Goal: Task Accomplishment & Management: Complete application form

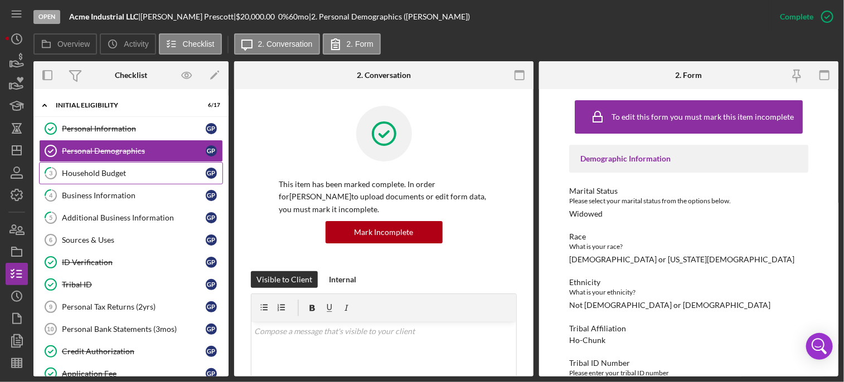
click at [113, 171] on div "Household Budget" at bounding box center [134, 173] width 144 height 9
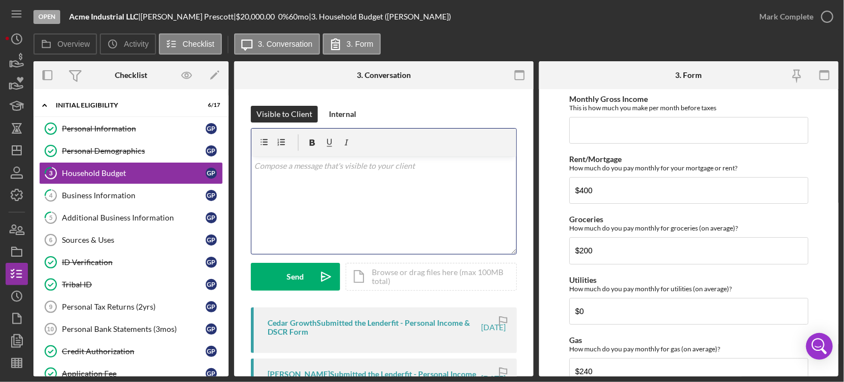
click at [312, 186] on div "v Color teal Color pink Remove color Add row above Add row below Add column bef…" at bounding box center [383, 206] width 265 height 98
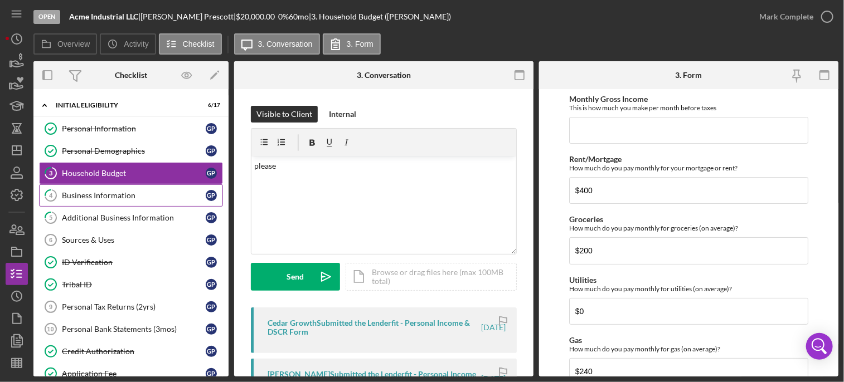
click at [89, 198] on div "Business Information" at bounding box center [134, 195] width 144 height 9
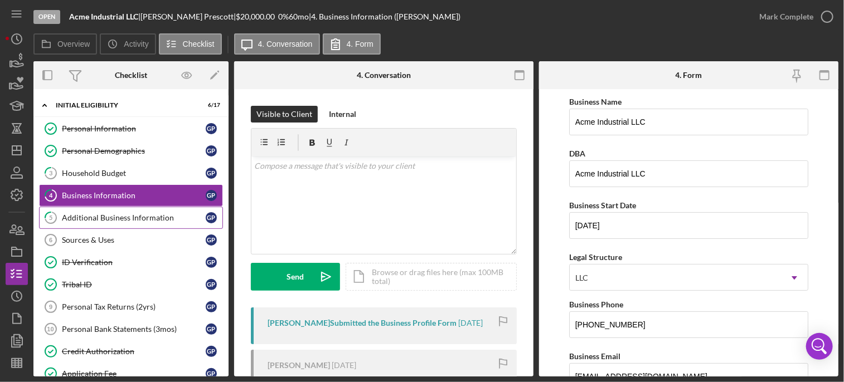
click at [101, 220] on div "Additional Business Information" at bounding box center [134, 217] width 144 height 9
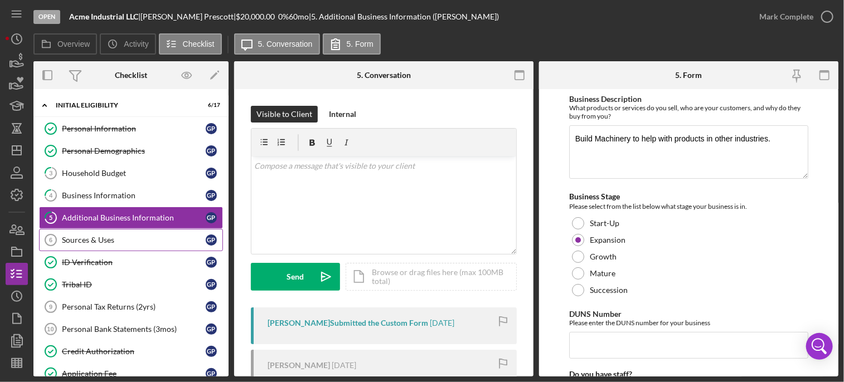
click at [103, 242] on div "Sources & Uses" at bounding box center [134, 240] width 144 height 9
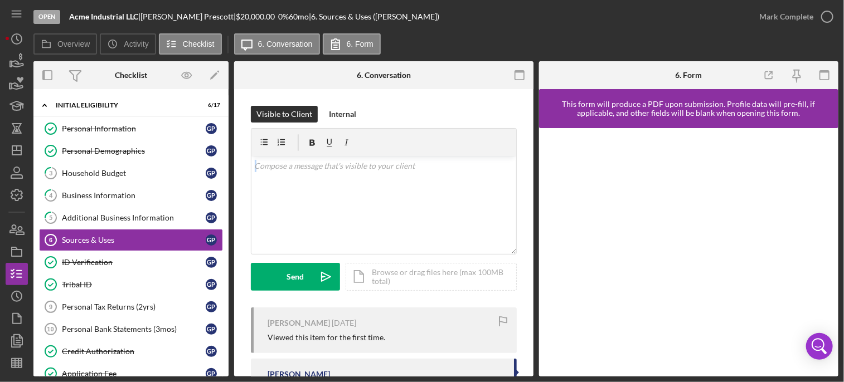
drag, startPoint x: 533, startPoint y: 147, endPoint x: 535, endPoint y: 181, distance: 34.0
click at [535, 181] on div "Overview Internal Workflow Stage Open Icon/Dropdown Arrow Archive (can unarchiv…" at bounding box center [435, 219] width 805 height 316
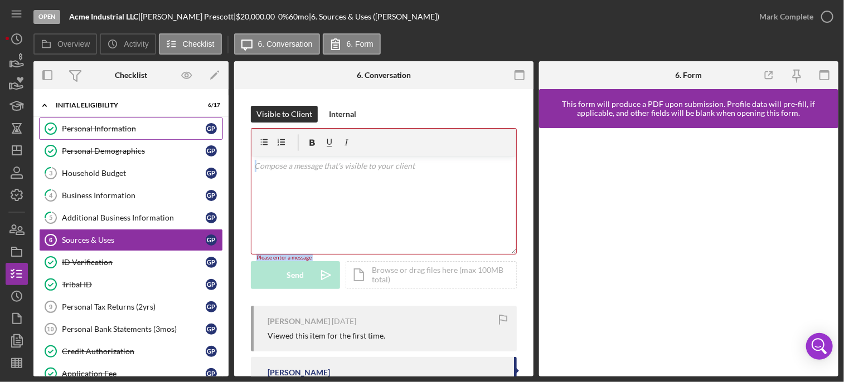
click at [114, 124] on div "Personal Information" at bounding box center [134, 128] width 144 height 9
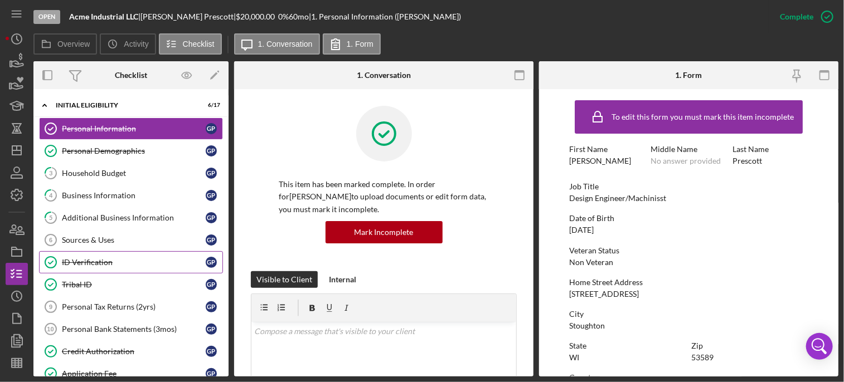
click at [93, 264] on div "ID Verification" at bounding box center [134, 262] width 144 height 9
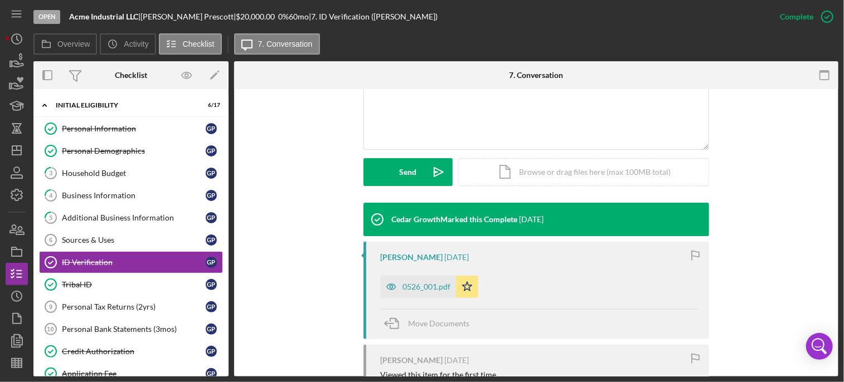
scroll to position [265, 0]
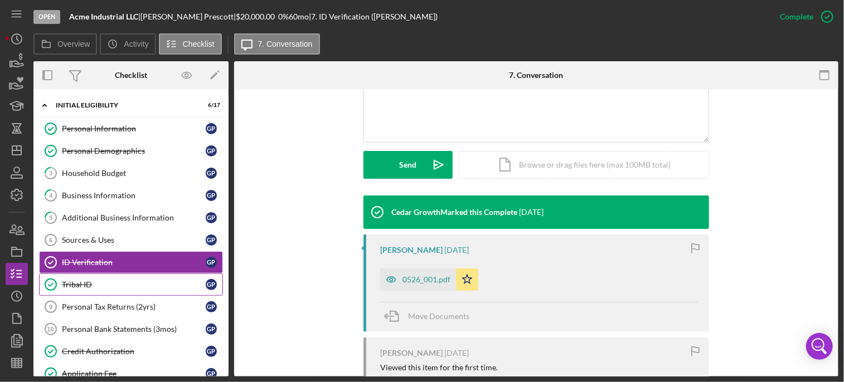
click at [94, 281] on div "Tribal ID" at bounding box center [134, 284] width 144 height 9
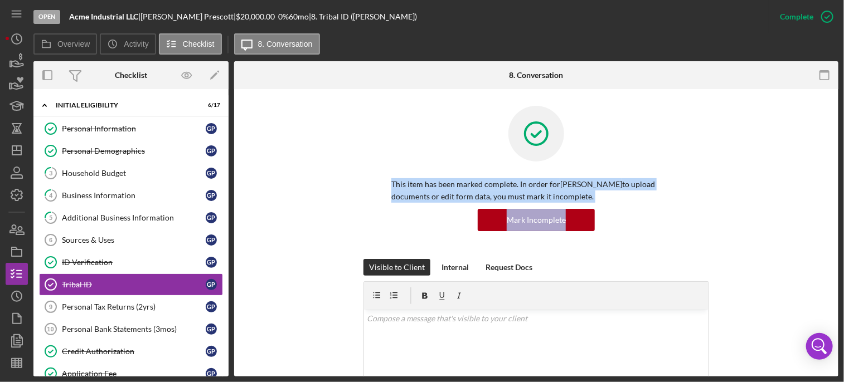
drag, startPoint x: 835, startPoint y: 130, endPoint x: 840, endPoint y: 245, distance: 114.4
click at [840, 245] on div "Open Acme Industrial LLC | [PERSON_NAME] | $20,000.00 0 % 60 mo | 8. Tribal ID …" at bounding box center [422, 191] width 844 height 382
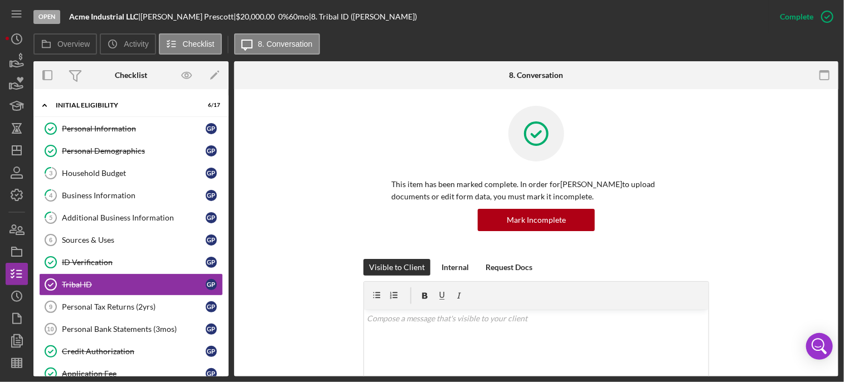
drag, startPoint x: 840, startPoint y: 245, endPoint x: 834, endPoint y: 156, distance: 88.8
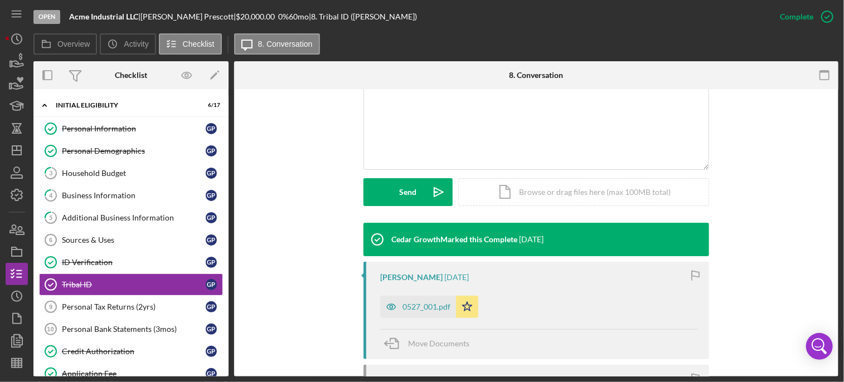
scroll to position [353, 0]
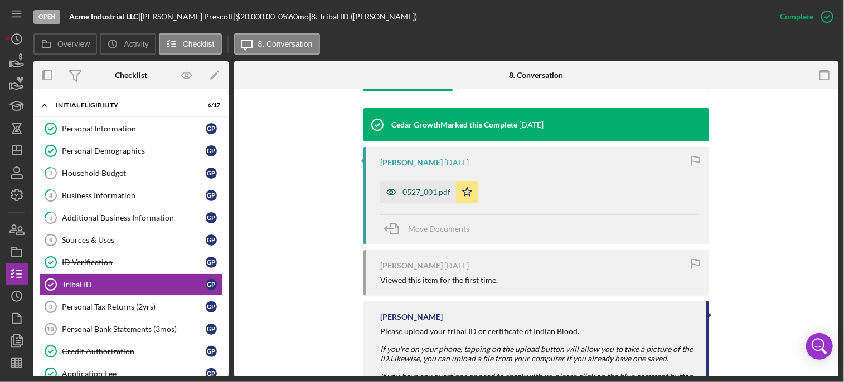
click at [423, 193] on div "0527_001.pdf" at bounding box center [426, 192] width 48 height 9
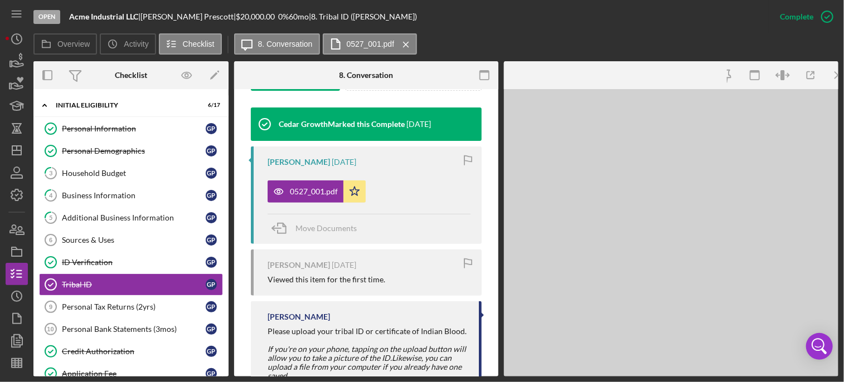
click at [423, 193] on div "0527_001.pdf Icon/Star" at bounding box center [369, 189] width 203 height 28
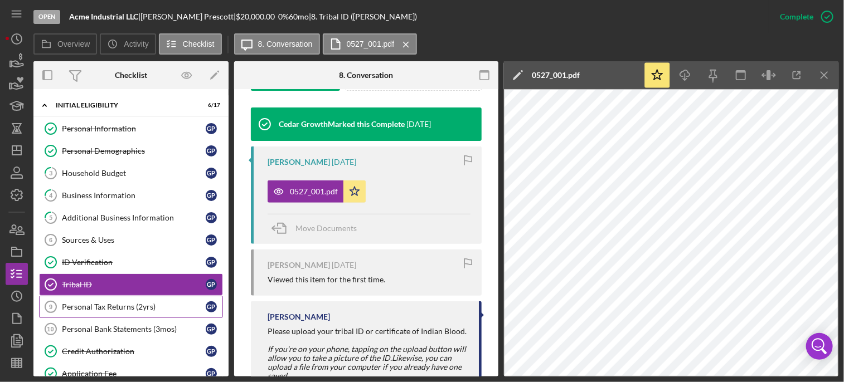
click at [135, 299] on link "Personal Tax Returns (2yrs) 9 Personal Tax Returns (2yrs) G P" at bounding box center [131, 307] width 184 height 22
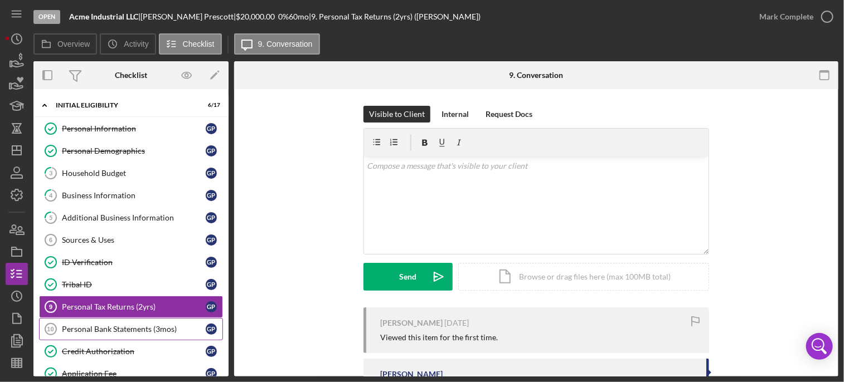
click at [113, 325] on div "Personal Bank Statements (3mos)" at bounding box center [134, 329] width 144 height 9
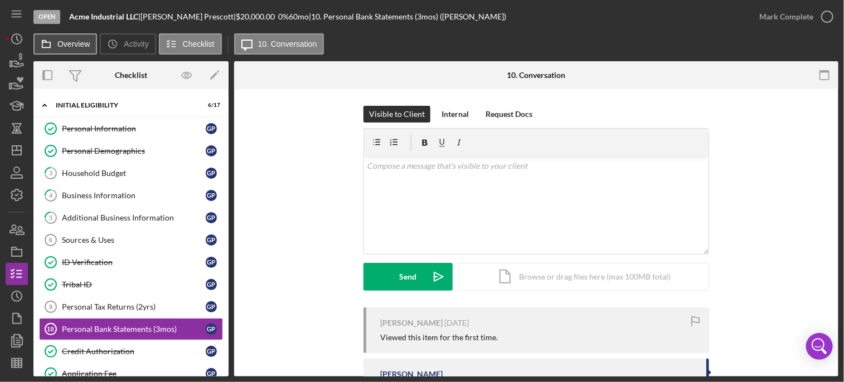
click at [60, 48] on button "Overview" at bounding box center [65, 43] width 64 height 21
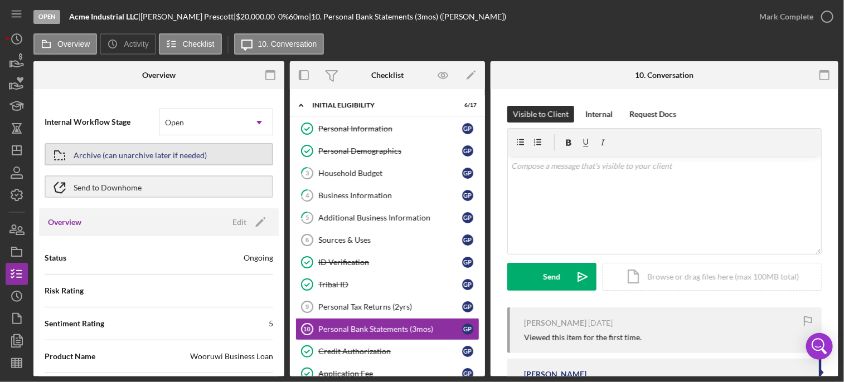
click at [140, 156] on div "Archive (can unarchive later if needed)" at bounding box center [140, 154] width 133 height 20
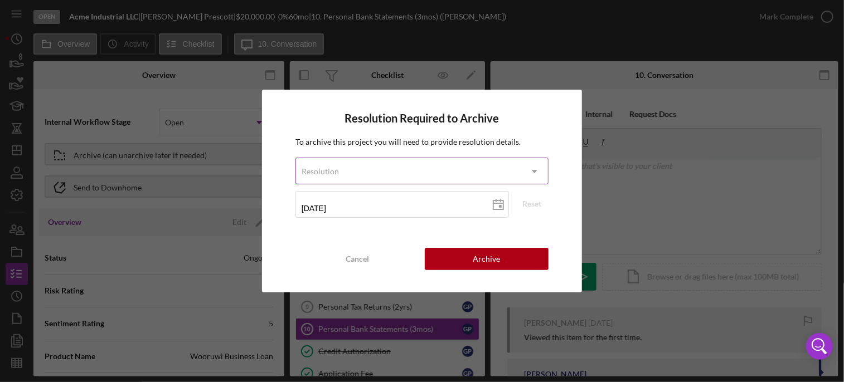
click at [356, 170] on div "Resolution" at bounding box center [408, 172] width 225 height 26
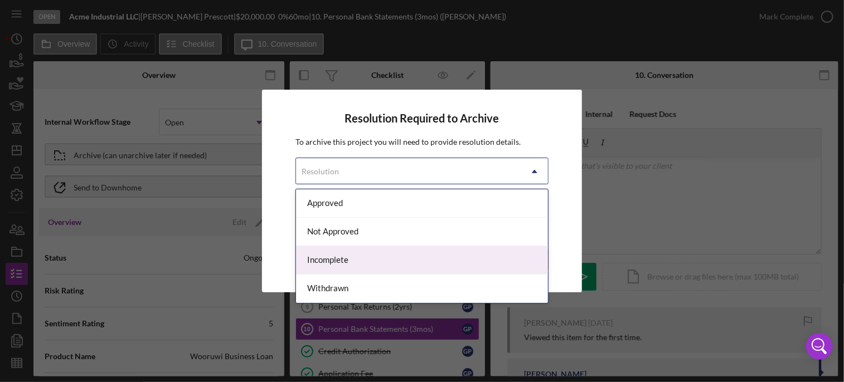
click at [333, 263] on div "Incomplete" at bounding box center [422, 260] width 252 height 28
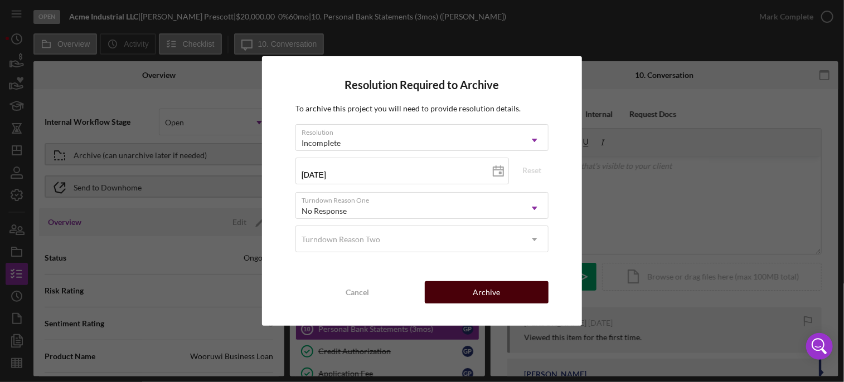
click at [487, 293] on div "Archive" at bounding box center [486, 293] width 27 height 22
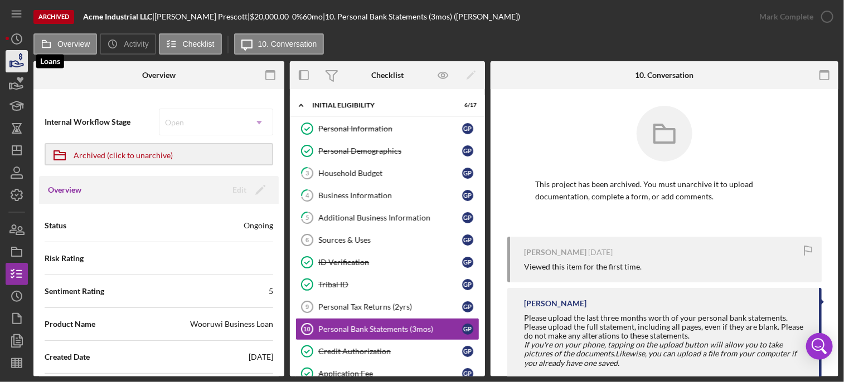
click at [16, 64] on icon "button" at bounding box center [17, 61] width 28 height 28
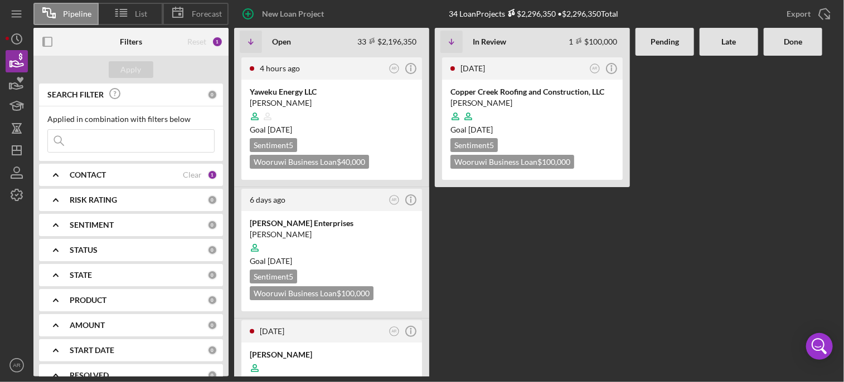
click at [511, 210] on Review "[DATE] AR Icon/Info Copper Creek Roofing and Construction, LLC [PERSON_NAME] Go…" at bounding box center [532, 216] width 195 height 321
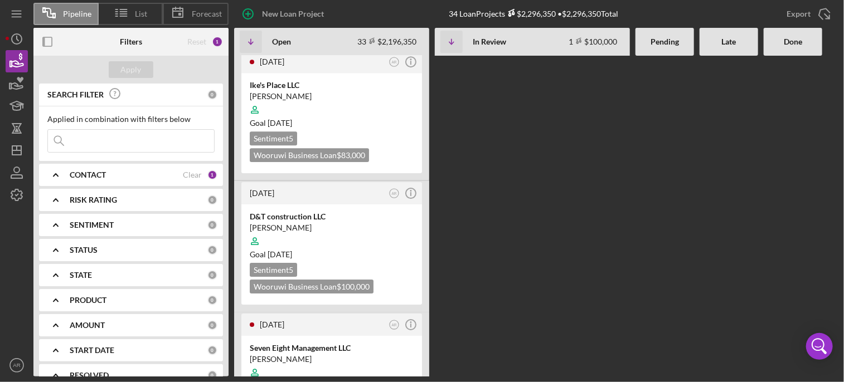
scroll to position [3914, 0]
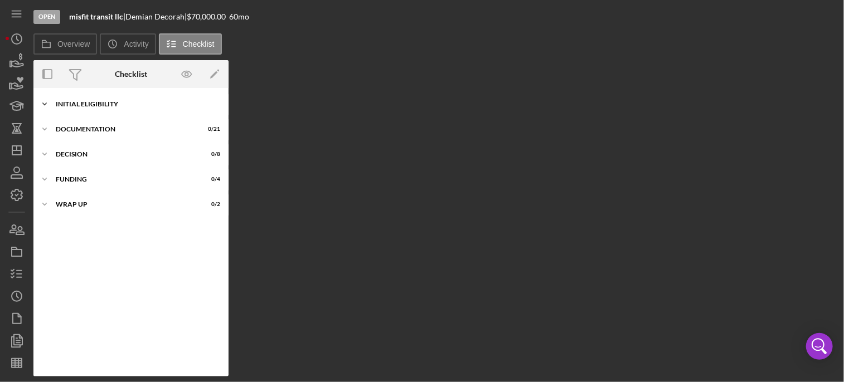
click at [87, 108] on div "Icon/Expander Initial Eligibility 3 / 17" at bounding box center [130, 104] width 195 height 22
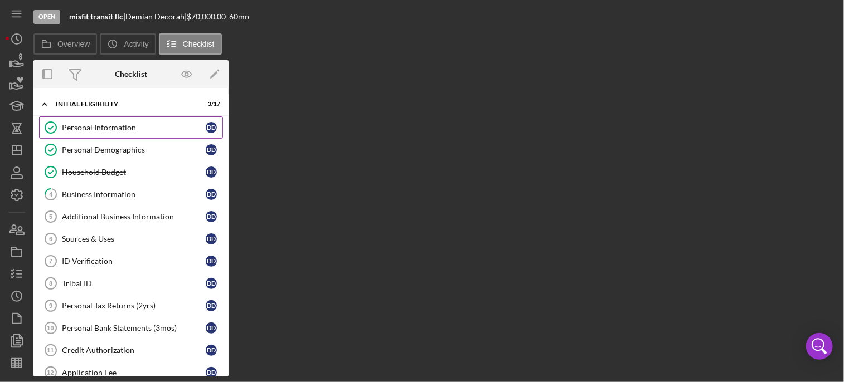
click at [127, 130] on div "Personal Information" at bounding box center [134, 127] width 144 height 9
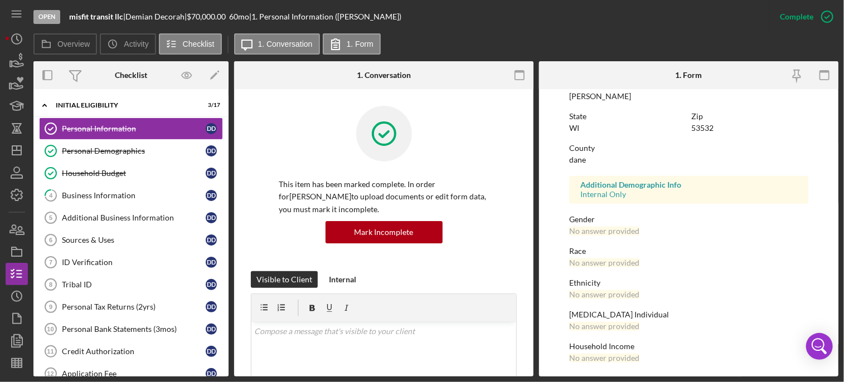
scroll to position [232, 0]
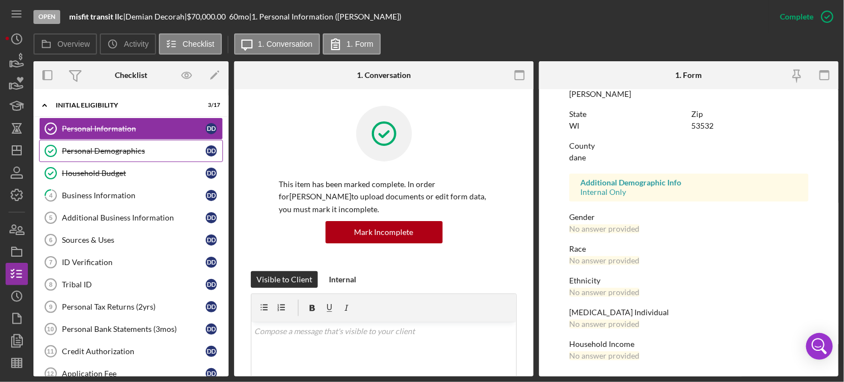
click at [147, 153] on div "Personal Demographics" at bounding box center [134, 151] width 144 height 9
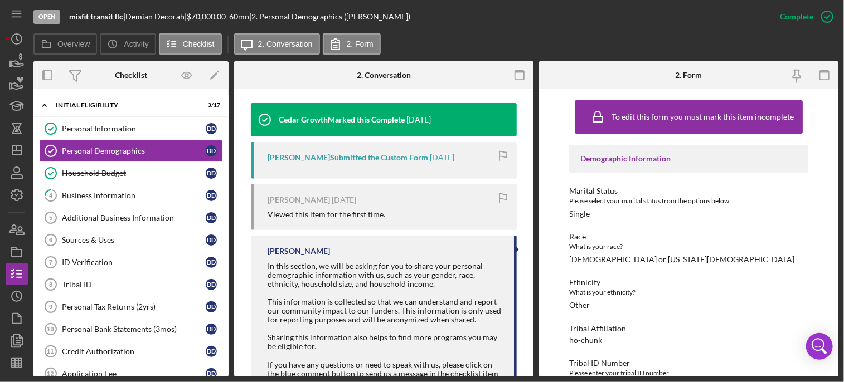
scroll to position [372, 0]
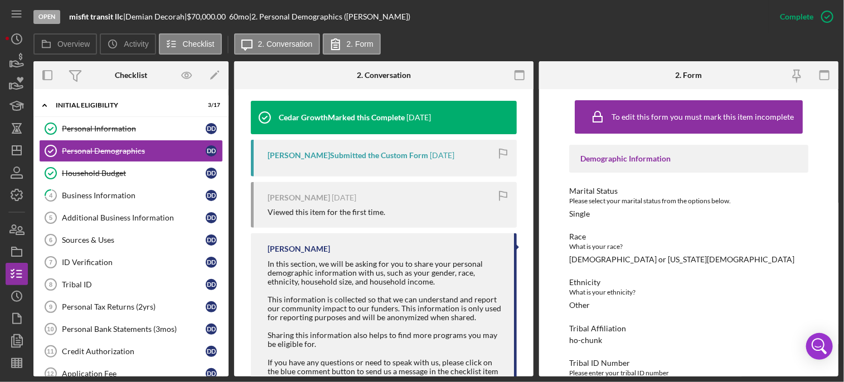
drag, startPoint x: 839, startPoint y: 226, endPoint x: 836, endPoint y: 237, distance: 11.6
click at [836, 240] on div "Open misfit transit llc | [PERSON_NAME] | $70,000.00 60 mo | 2. Personal Demogr…" at bounding box center [422, 191] width 844 height 382
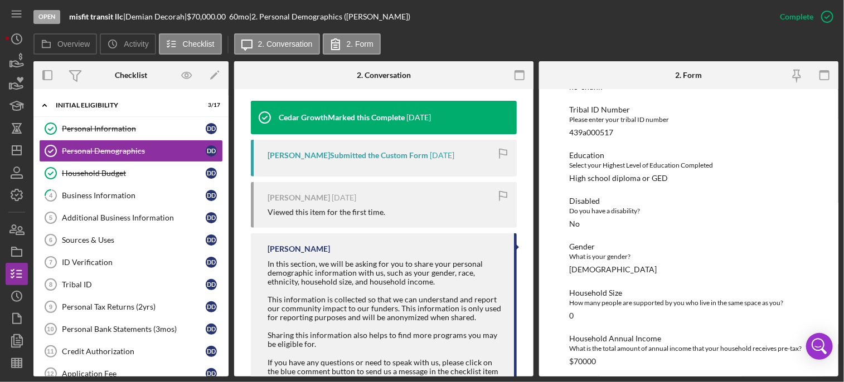
scroll to position [259, 0]
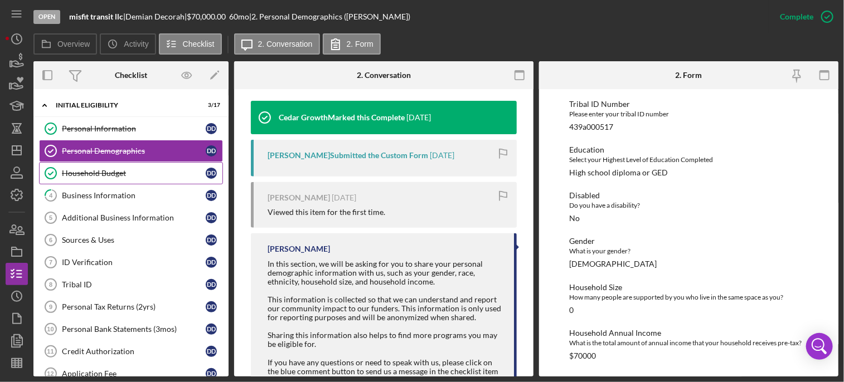
click at [115, 170] on div "Household Budget" at bounding box center [134, 173] width 144 height 9
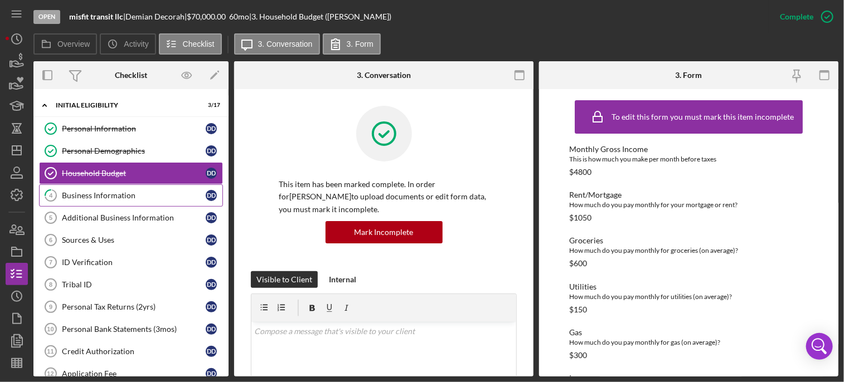
click at [110, 197] on div "Business Information" at bounding box center [134, 195] width 144 height 9
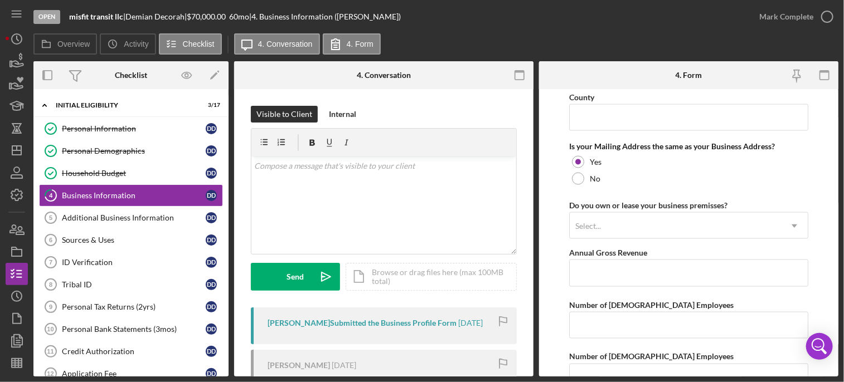
scroll to position [854, 0]
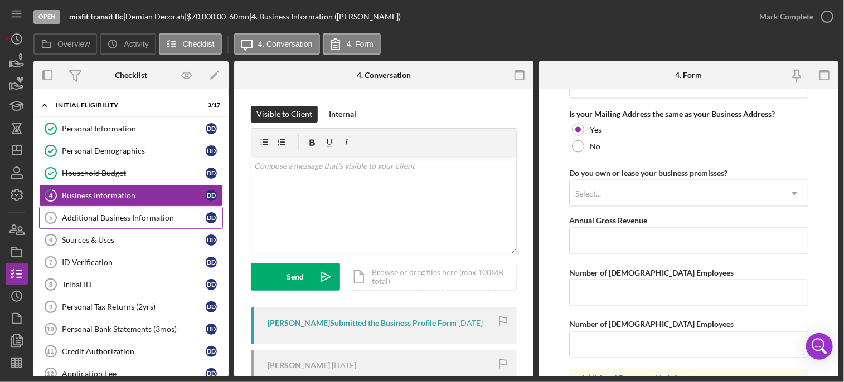
click at [140, 211] on link "Additional Business Information 5 Additional Business Information D D" at bounding box center [131, 218] width 184 height 22
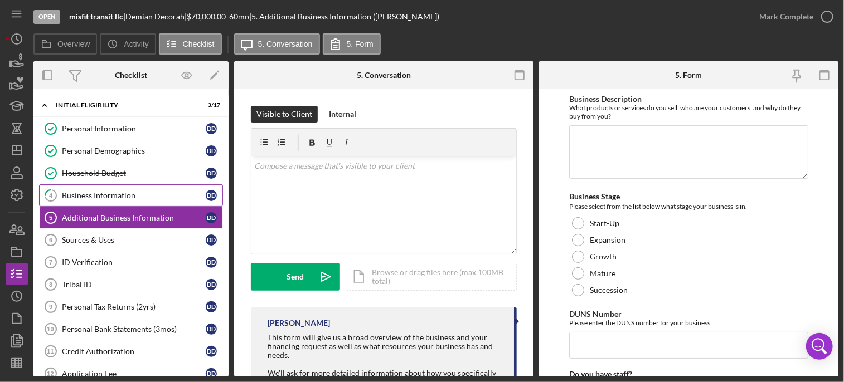
click at [139, 192] on div "Business Information" at bounding box center [134, 195] width 144 height 9
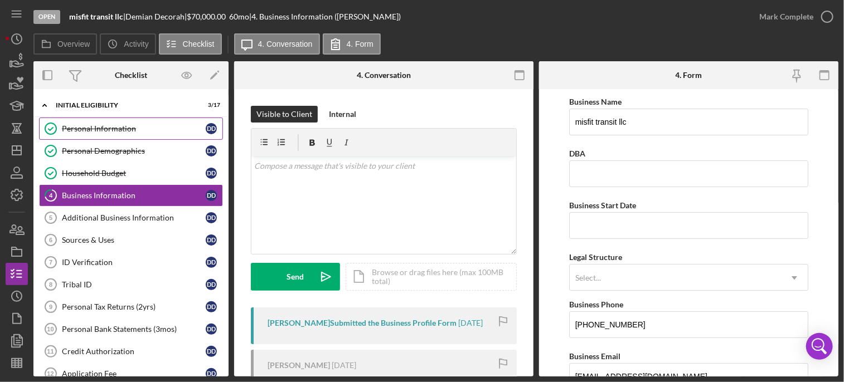
click at [121, 125] on div "Personal Information" at bounding box center [134, 128] width 144 height 9
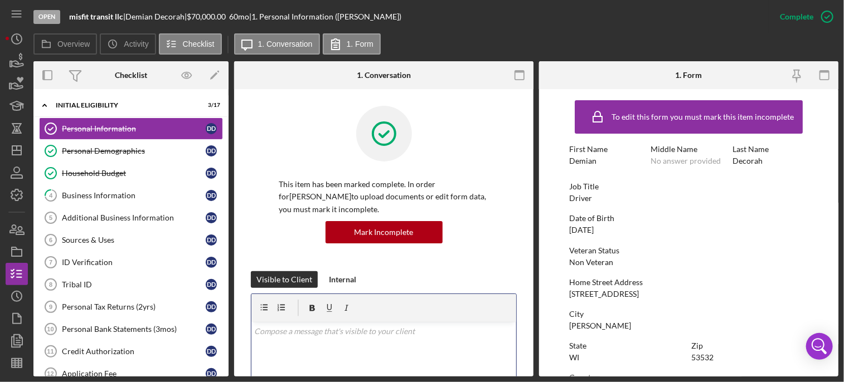
click at [318, 342] on div "v Color teal Color pink Remove color Add row above Add row below Add column bef…" at bounding box center [383, 371] width 265 height 98
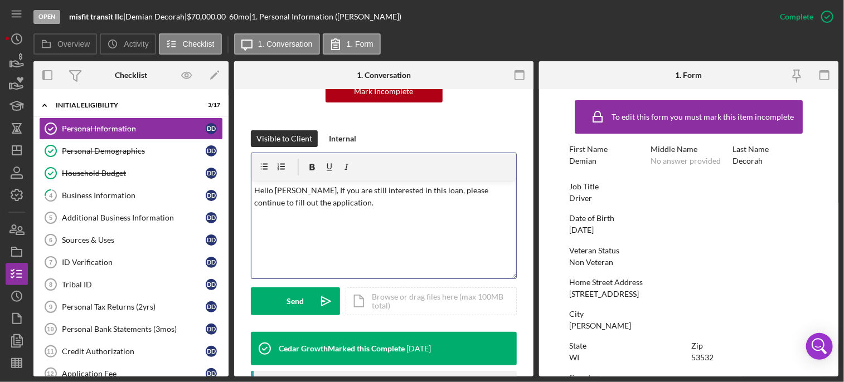
scroll to position [143, 0]
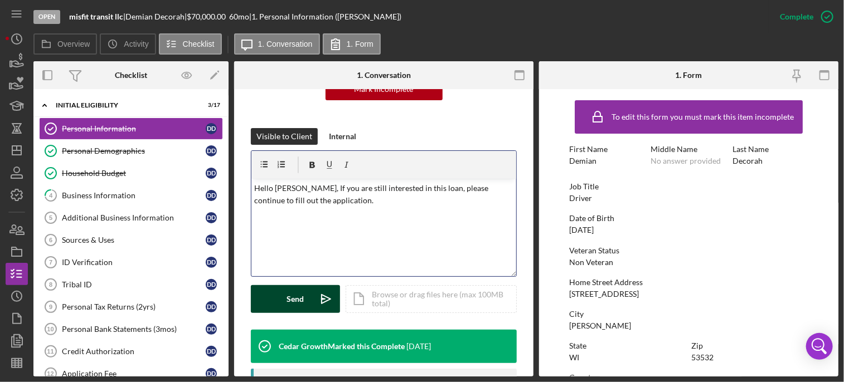
click at [289, 301] on div "Send" at bounding box center [295, 299] width 17 height 28
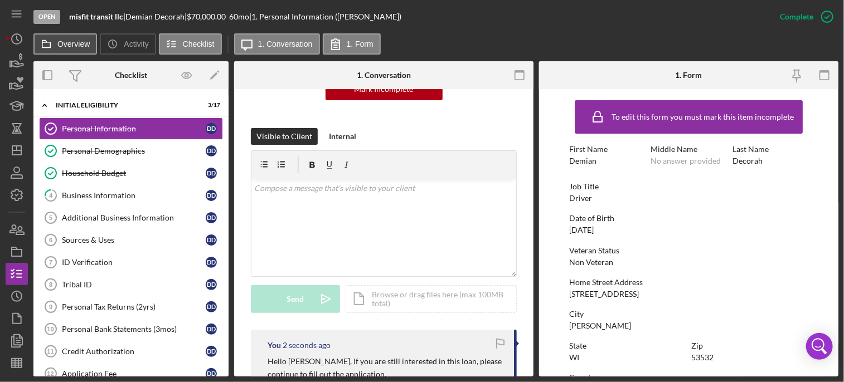
click at [57, 43] on label "Overview" at bounding box center [73, 44] width 32 height 9
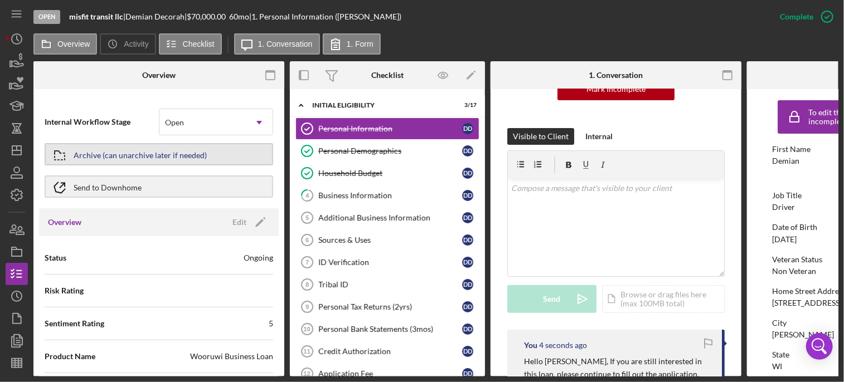
click at [152, 153] on div "Archive (can unarchive later if needed)" at bounding box center [140, 154] width 133 height 20
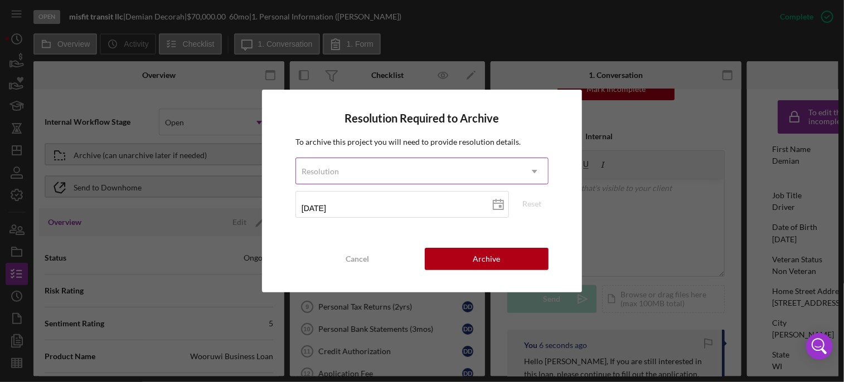
click at [396, 168] on div "Resolution" at bounding box center [408, 172] width 225 height 26
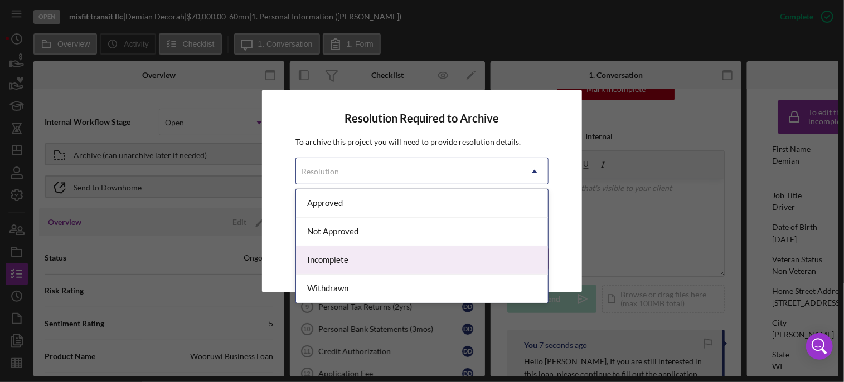
click at [336, 268] on div "Incomplete" at bounding box center [422, 260] width 252 height 28
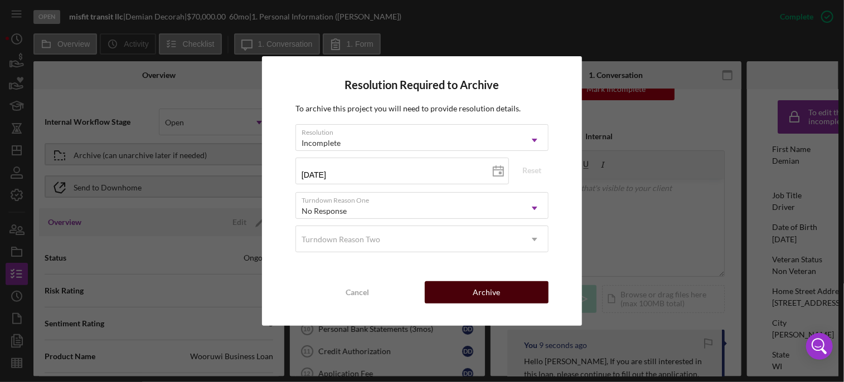
click at [470, 289] on button "Archive" at bounding box center [487, 293] width 124 height 22
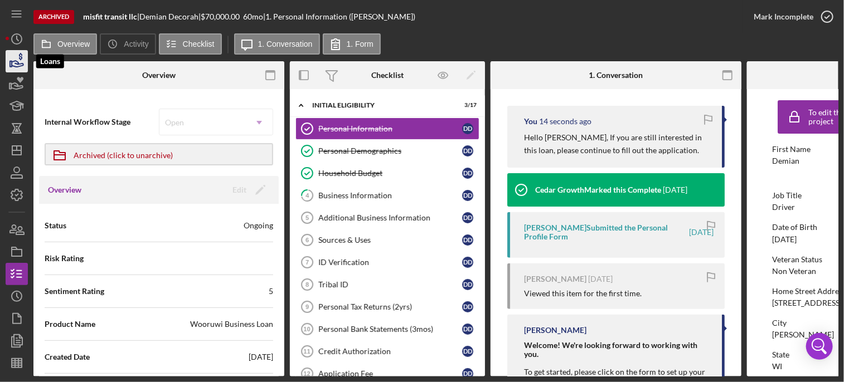
click at [16, 61] on icon "button" at bounding box center [18, 64] width 12 height 6
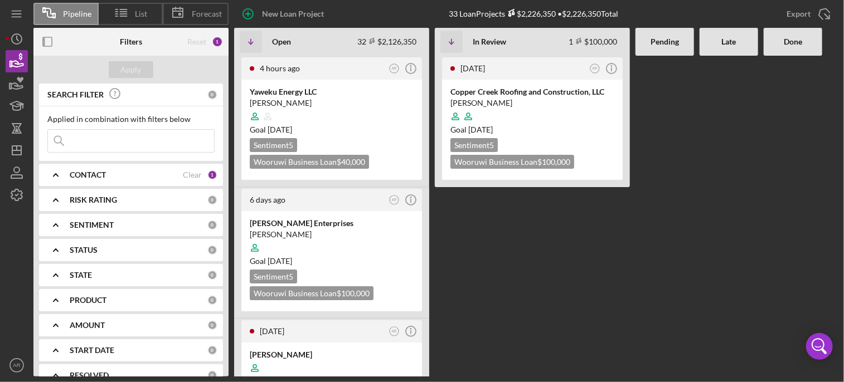
click at [499, 193] on Review "[DATE] AR Icon/Info Copper Creek Roofing and Construction, LLC [PERSON_NAME] Go…" at bounding box center [532, 216] width 195 height 321
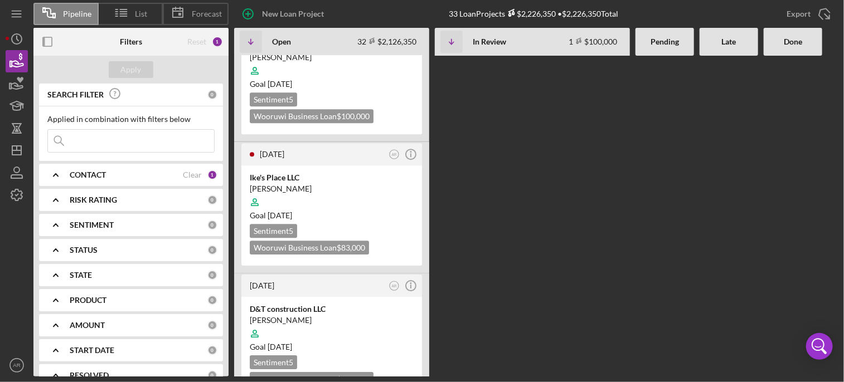
scroll to position [3783, 0]
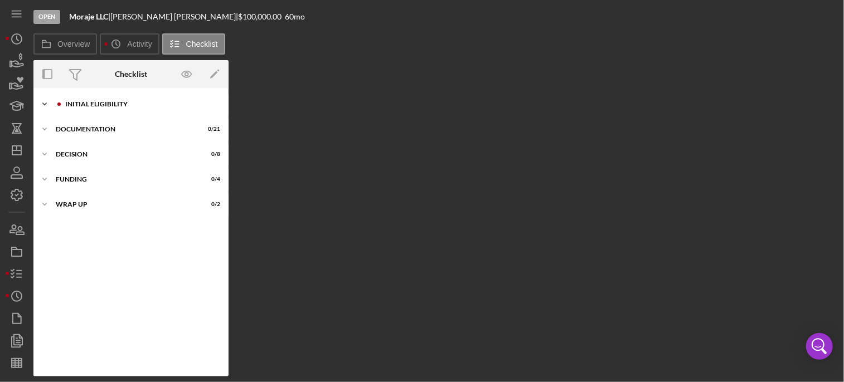
click at [92, 106] on div "Initial Eligibility" at bounding box center [139, 104] width 149 height 7
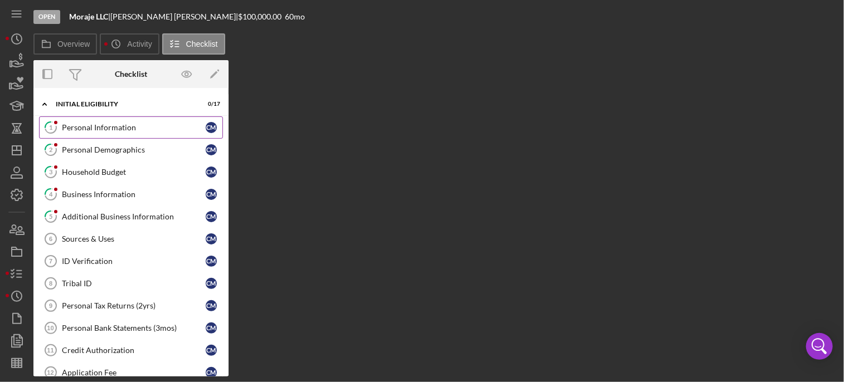
click at [108, 134] on link "1 Personal Information C M" at bounding box center [131, 128] width 184 height 22
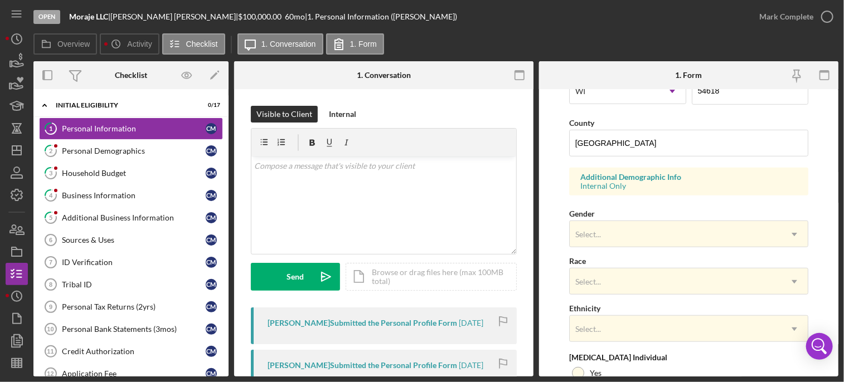
scroll to position [346, 0]
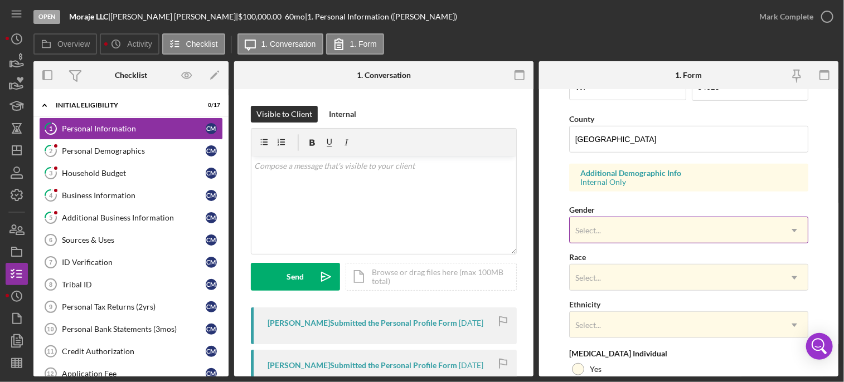
click at [693, 222] on div "Select..." at bounding box center [676, 231] width 212 height 26
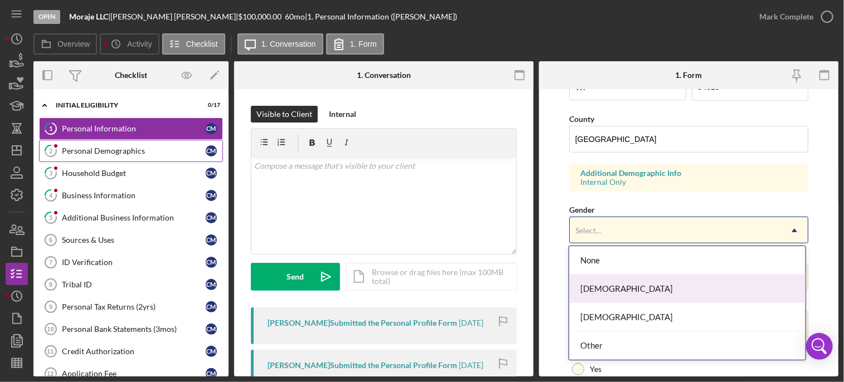
click at [115, 153] on div "Personal Demographics" at bounding box center [134, 151] width 144 height 9
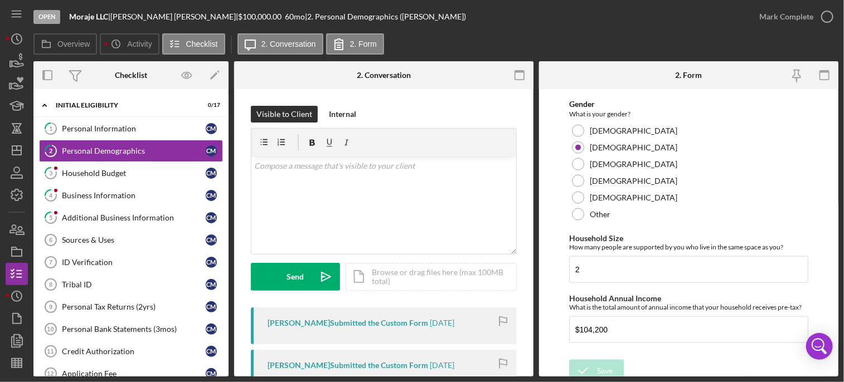
scroll to position [741, 0]
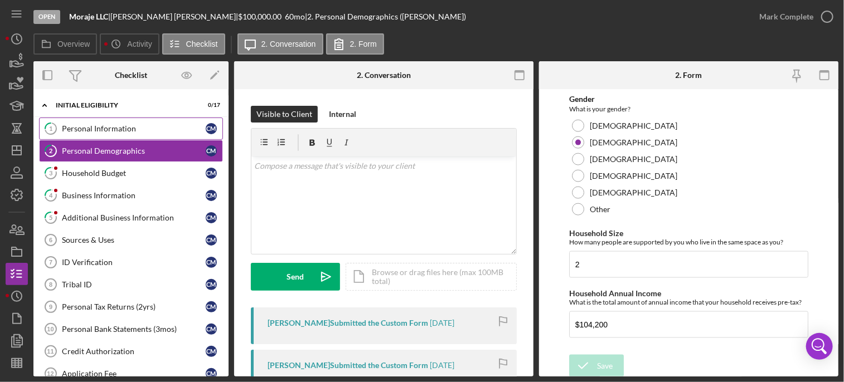
click at [109, 122] on link "1 Personal Information C M" at bounding box center [131, 129] width 184 height 22
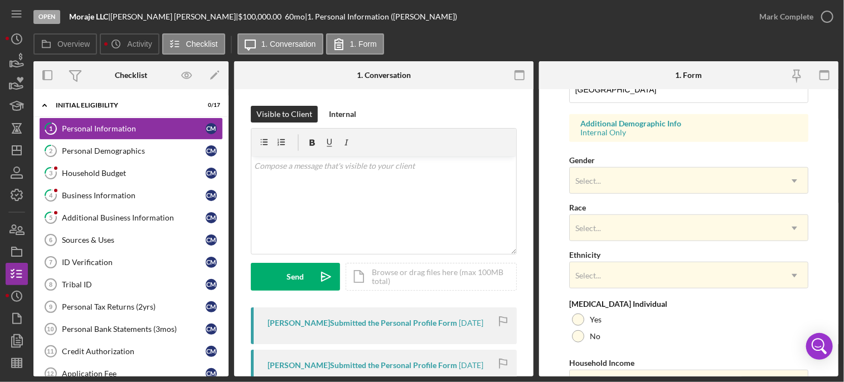
scroll to position [454, 0]
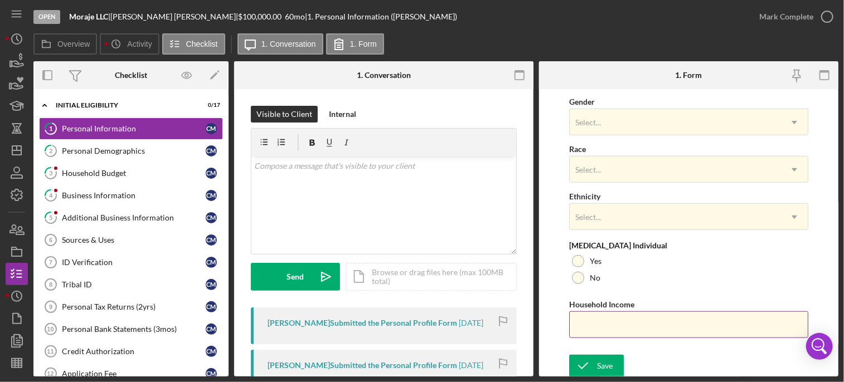
click at [601, 322] on input "Household Income" at bounding box center [689, 325] width 240 height 27
type input "$104,000"
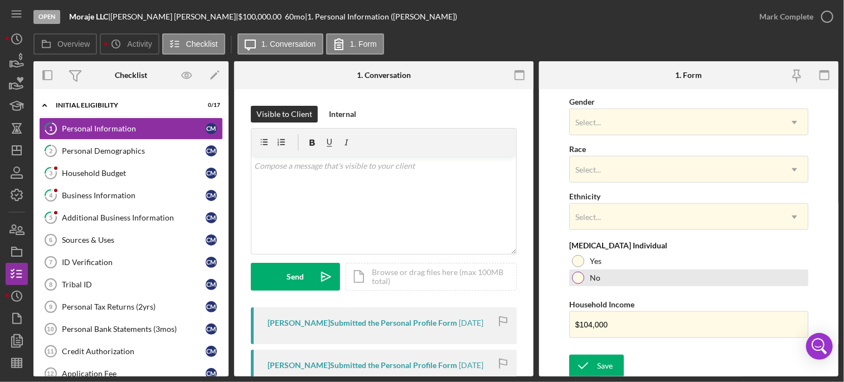
click at [578, 276] on div at bounding box center [578, 278] width 12 height 12
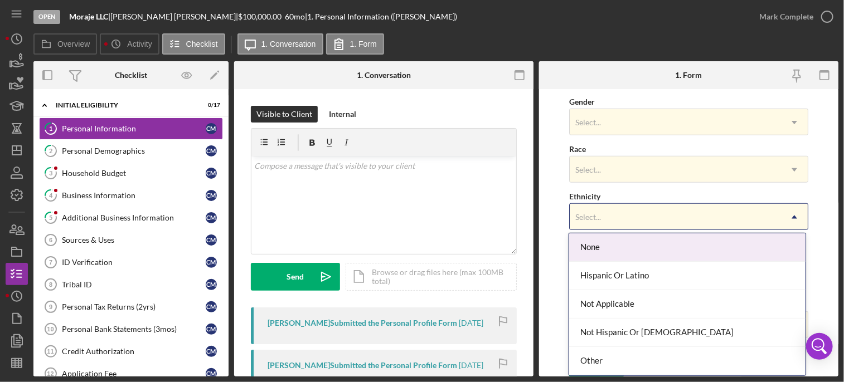
click at [593, 213] on div "Select..." at bounding box center [588, 217] width 26 height 9
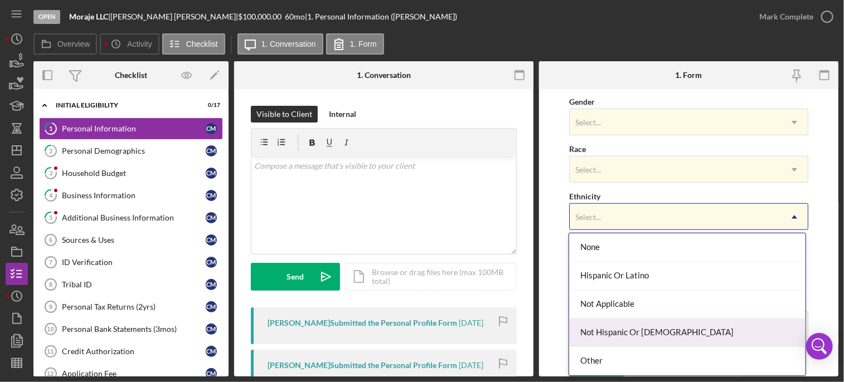
click at [603, 340] on div "Not Hispanic Or [DEMOGRAPHIC_DATA]" at bounding box center [687, 333] width 236 height 28
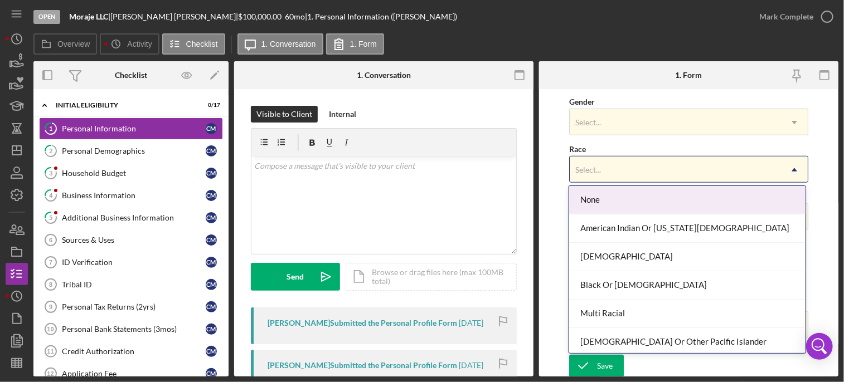
click at [624, 172] on div "Select..." at bounding box center [676, 170] width 212 height 26
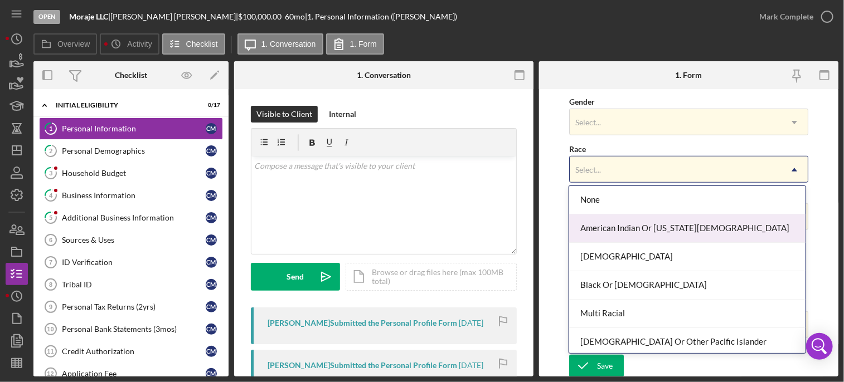
click at [618, 226] on div "American Indian Or [US_STATE][DEMOGRAPHIC_DATA]" at bounding box center [687, 229] width 236 height 28
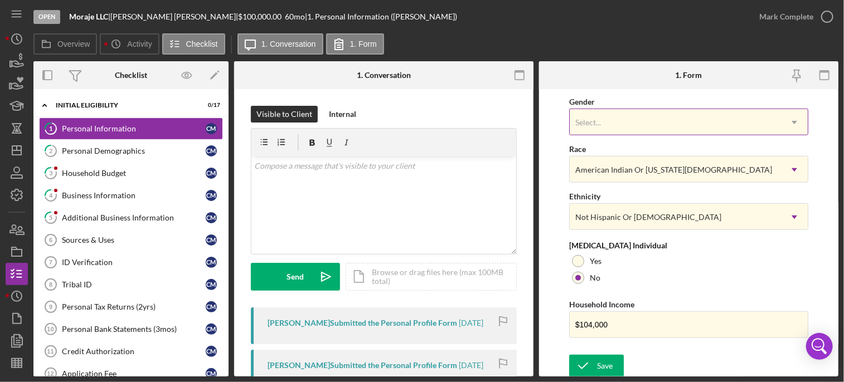
click at [629, 123] on div "Select..." at bounding box center [676, 123] width 212 height 26
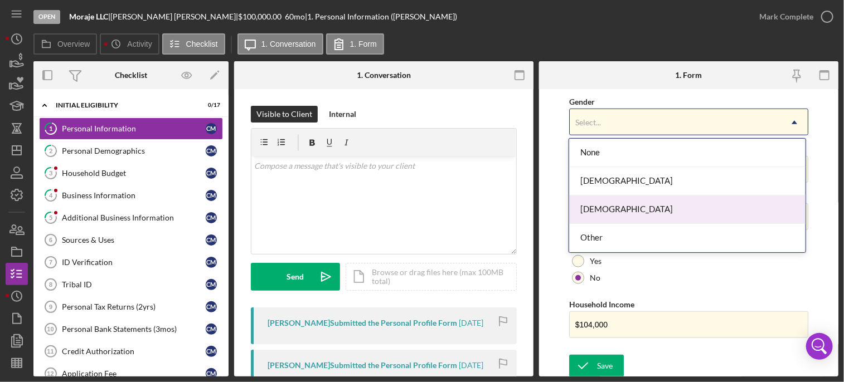
click at [595, 207] on div "[DEMOGRAPHIC_DATA]" at bounding box center [687, 210] width 236 height 28
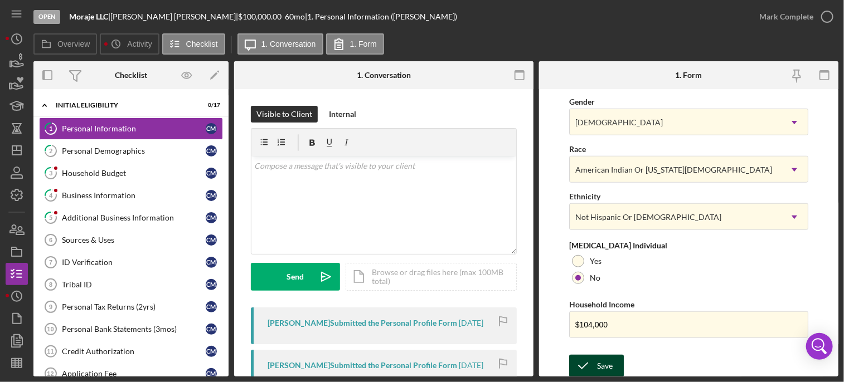
click at [604, 369] on div "Save" at bounding box center [605, 366] width 16 height 22
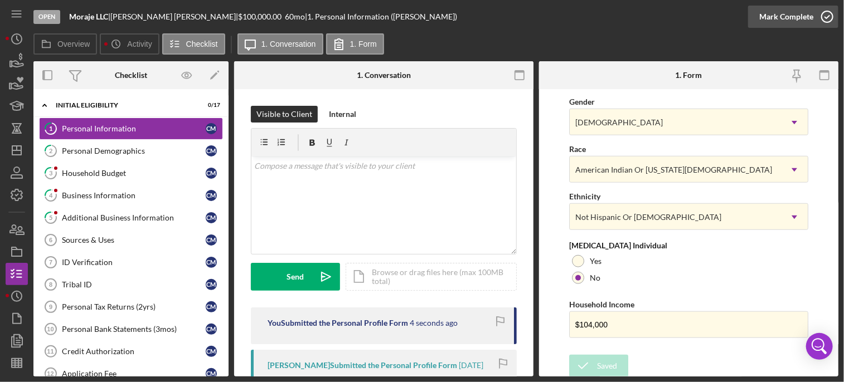
click at [827, 20] on icon "button" at bounding box center [827, 17] width 28 height 28
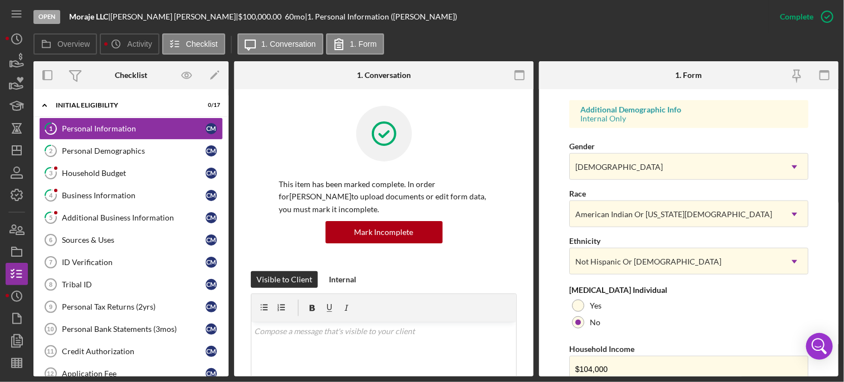
scroll to position [232, 0]
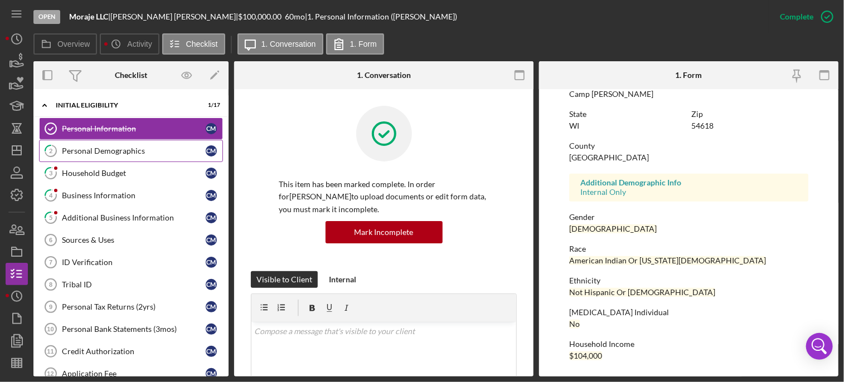
click at [105, 147] on div "Personal Demographics" at bounding box center [134, 151] width 144 height 9
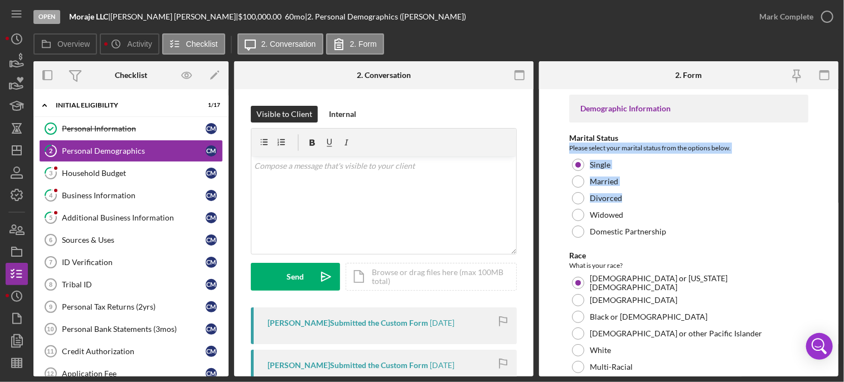
drag, startPoint x: 834, startPoint y: 133, endPoint x: 834, endPoint y: 192, distance: 59.1
click at [834, 192] on form "Demographic Information Marital Status Please select your marital status from t…" at bounding box center [688, 233] width 299 height 288
drag, startPoint x: 834, startPoint y: 192, endPoint x: 705, endPoint y: 138, distance: 140.2
click at [705, 138] on div "Marital Status" at bounding box center [689, 138] width 240 height 9
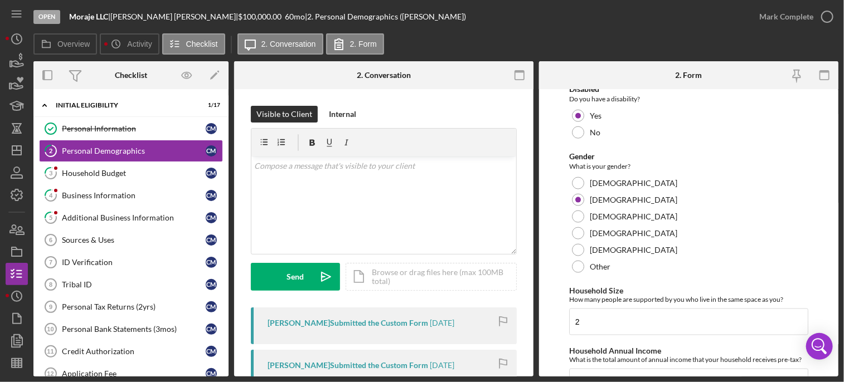
scroll to position [741, 0]
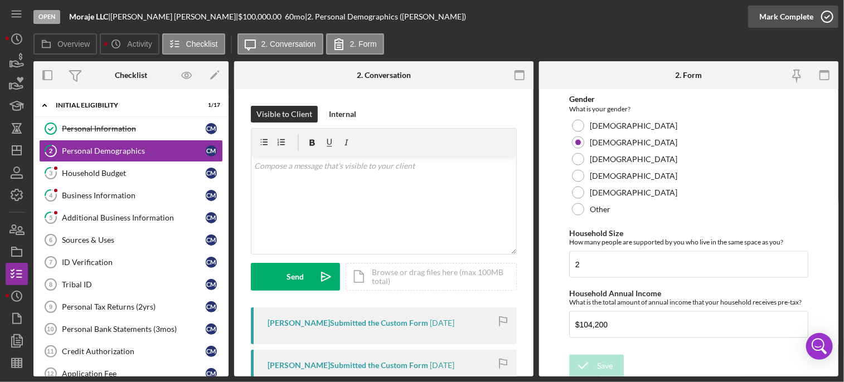
click at [832, 17] on icon "button" at bounding box center [827, 17] width 28 height 28
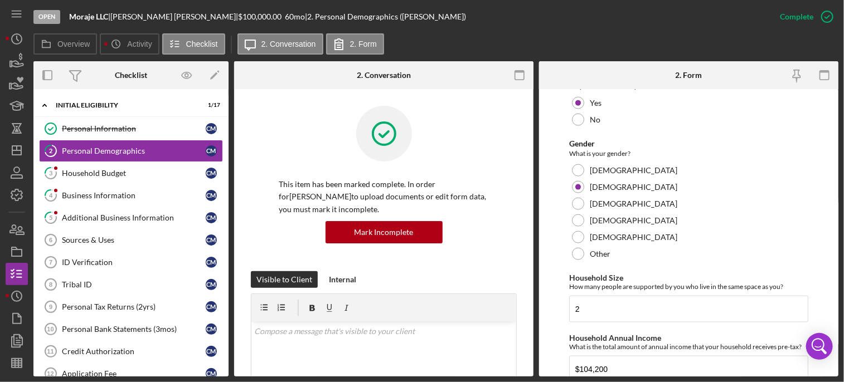
scroll to position [0, 0]
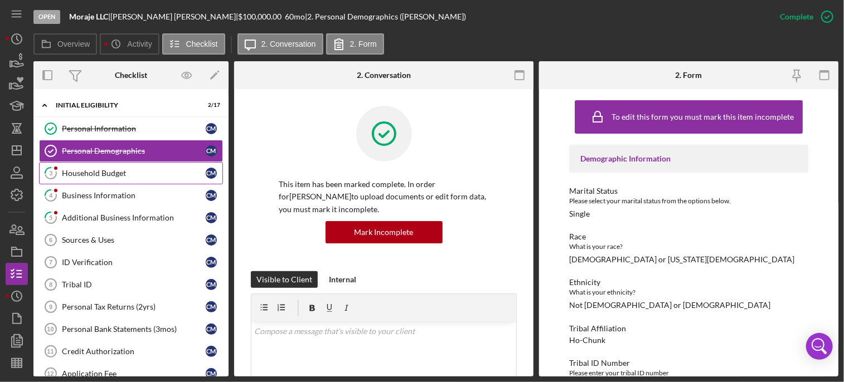
click at [104, 171] on div "Household Budget" at bounding box center [134, 173] width 144 height 9
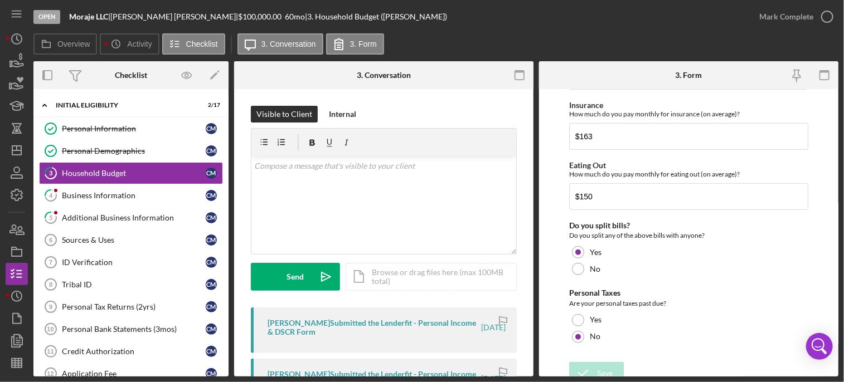
scroll to position [303, 0]
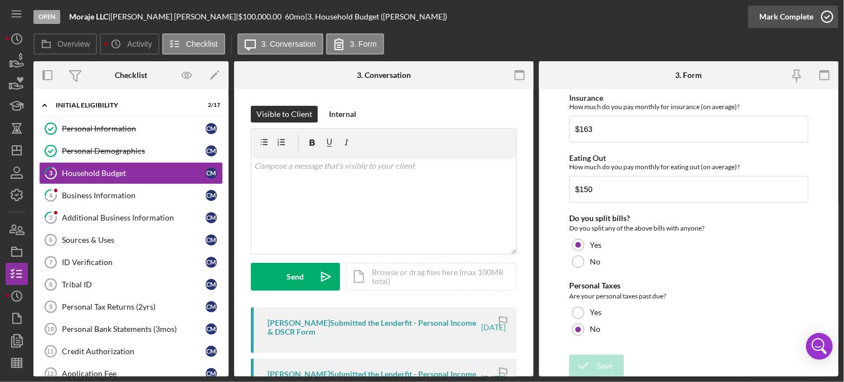
click at [828, 19] on icon "button" at bounding box center [827, 17] width 28 height 28
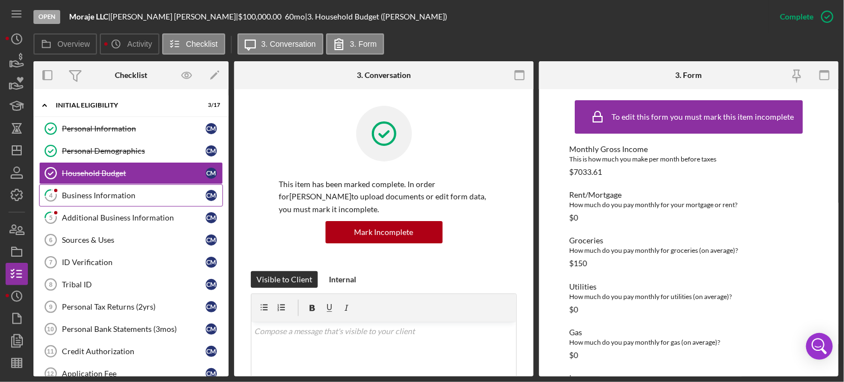
click at [110, 192] on div "Business Information" at bounding box center [134, 195] width 144 height 9
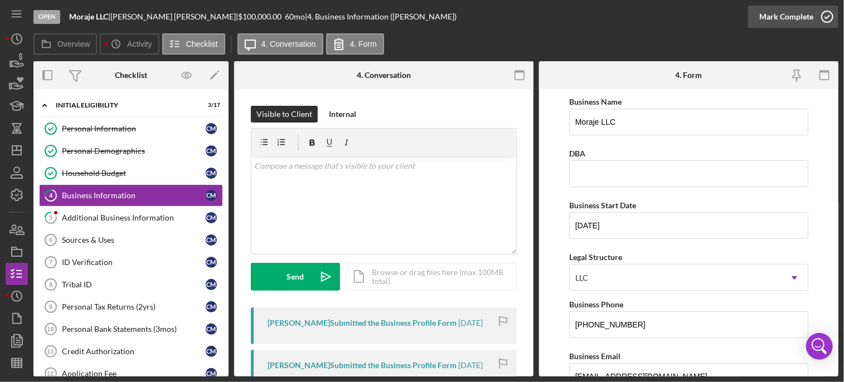
click at [826, 15] on icon "button" at bounding box center [827, 17] width 28 height 28
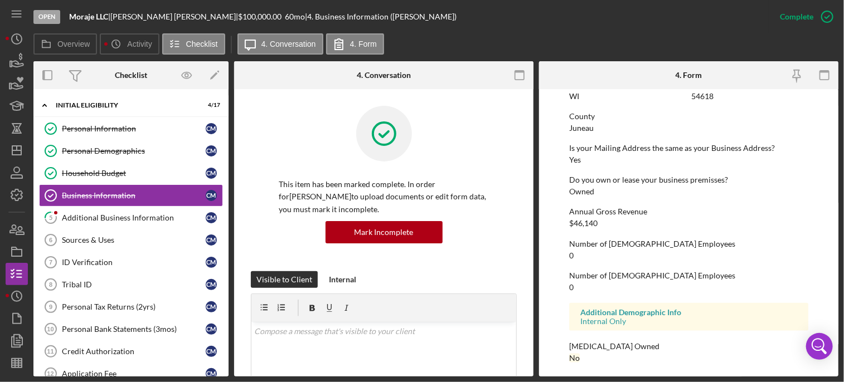
scroll to position [553, 0]
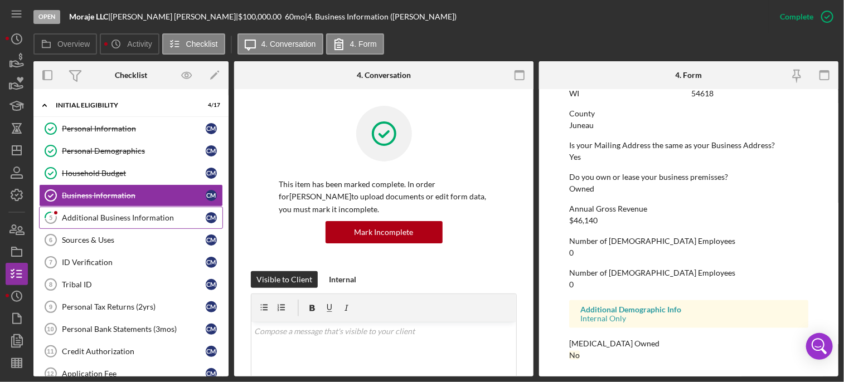
click at [132, 217] on div "Additional Business Information" at bounding box center [134, 217] width 144 height 9
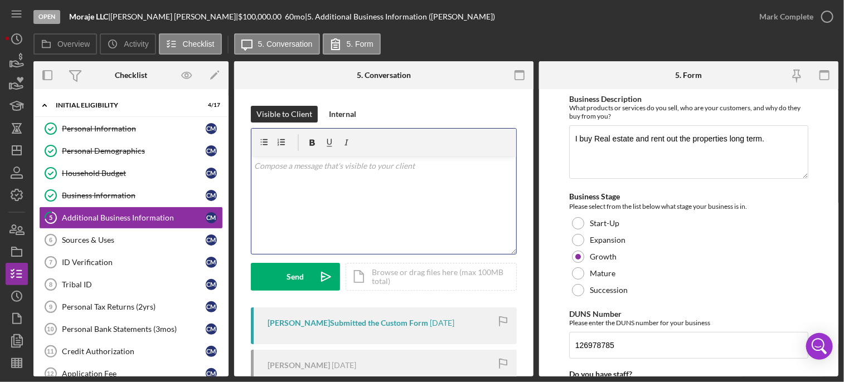
click at [323, 179] on div "v Color teal Color pink Remove color Add row above Add row below Add column bef…" at bounding box center [383, 206] width 265 height 98
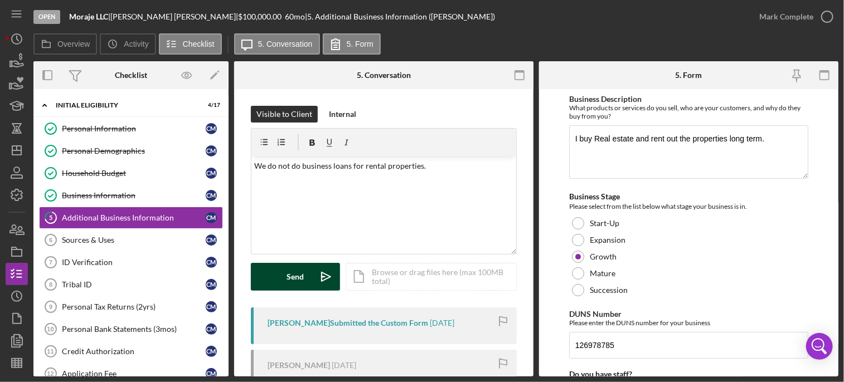
click at [297, 271] on div "Send" at bounding box center [295, 277] width 17 height 28
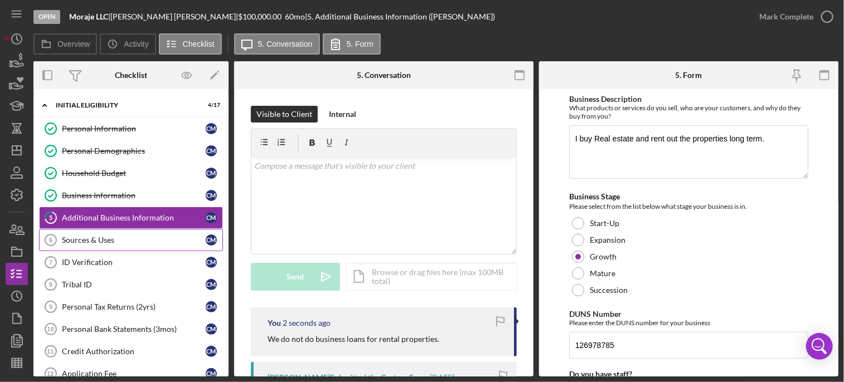
click at [96, 241] on div "Sources & Uses" at bounding box center [134, 240] width 144 height 9
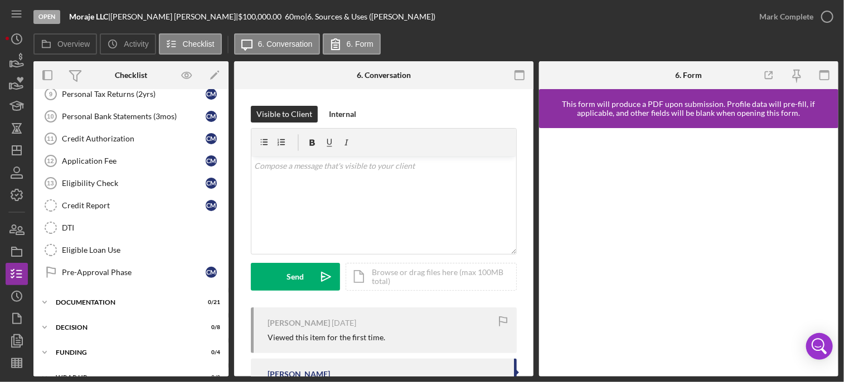
scroll to position [227, 0]
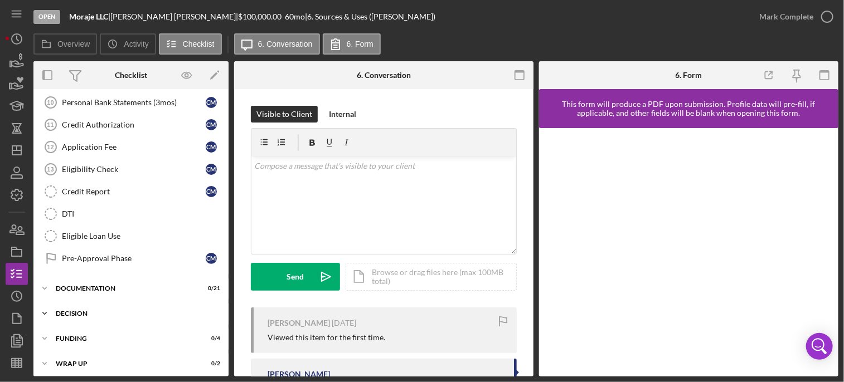
click at [83, 314] on div "Icon/Expander Decision 0 / 8" at bounding box center [130, 314] width 195 height 22
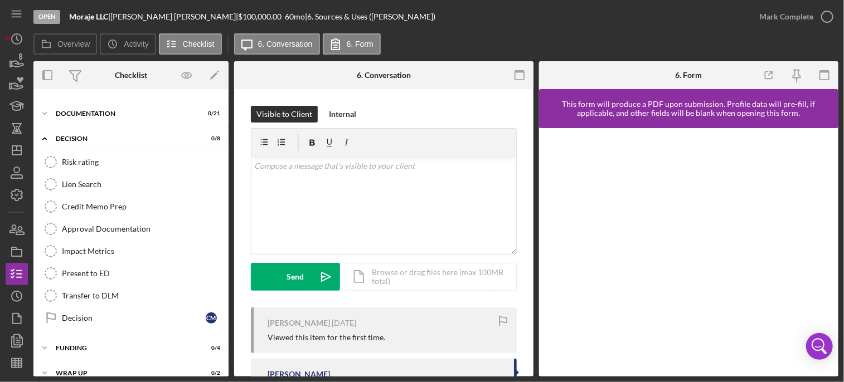
scroll to position [410, 0]
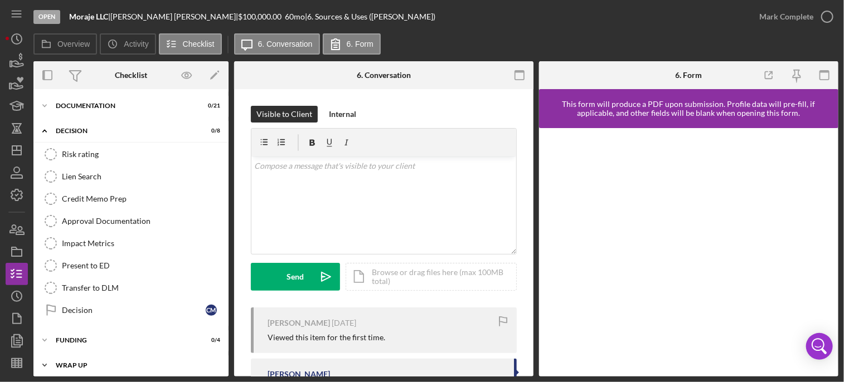
click at [80, 362] on div "Wrap up" at bounding box center [135, 365] width 159 height 7
click at [84, 306] on div "Decision" at bounding box center [134, 310] width 144 height 9
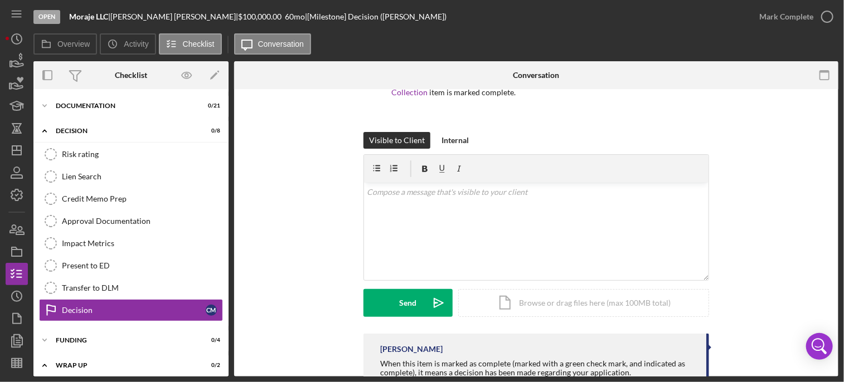
scroll to position [153, 0]
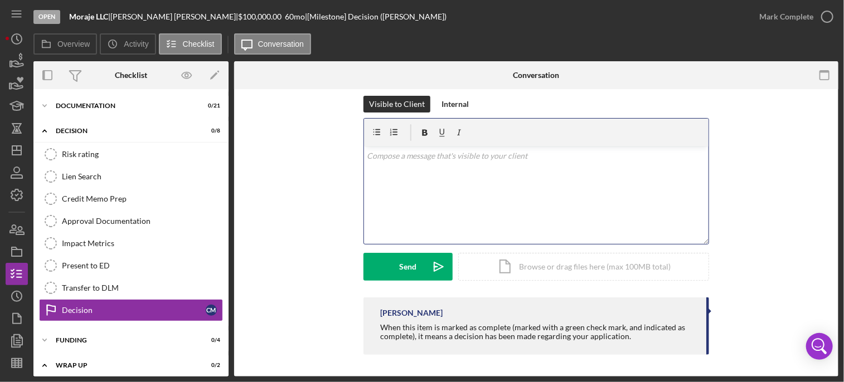
click at [426, 166] on div "v Color teal Color pink Remove color Add row above Add row below Add column bef…" at bounding box center [536, 196] width 344 height 98
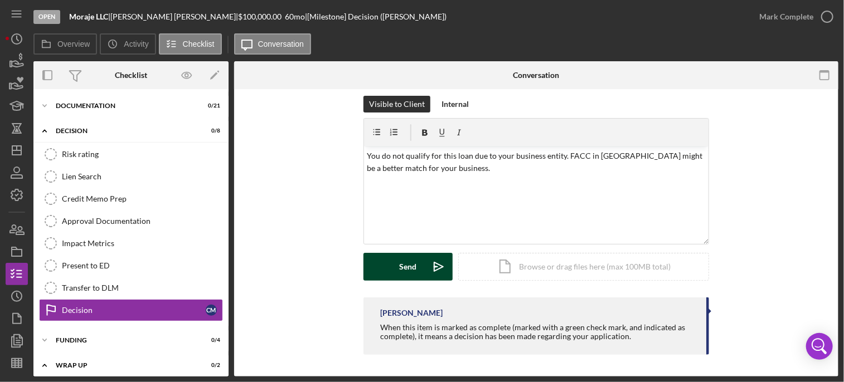
click at [397, 254] on button "Send Icon/icon-invite-send" at bounding box center [407, 267] width 89 height 28
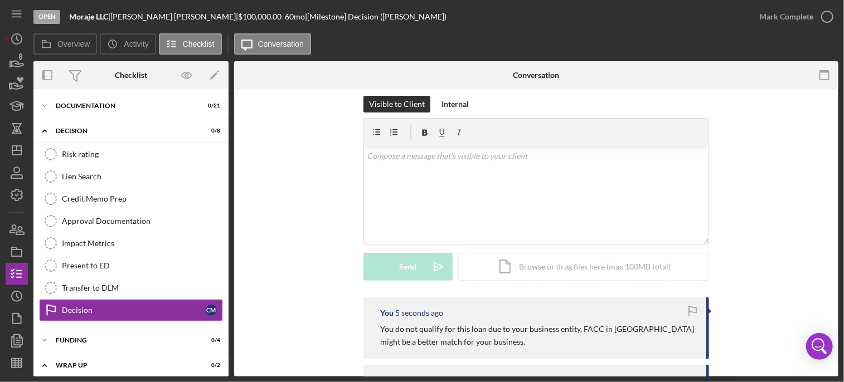
scroll to position [459, 0]
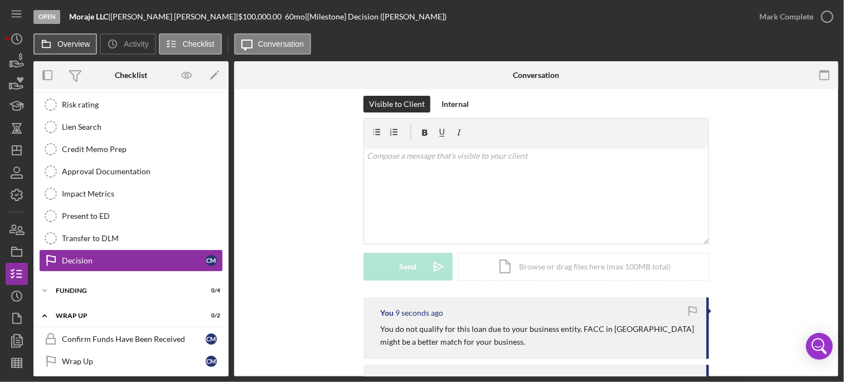
click at [74, 47] on label "Overview" at bounding box center [73, 44] width 32 height 9
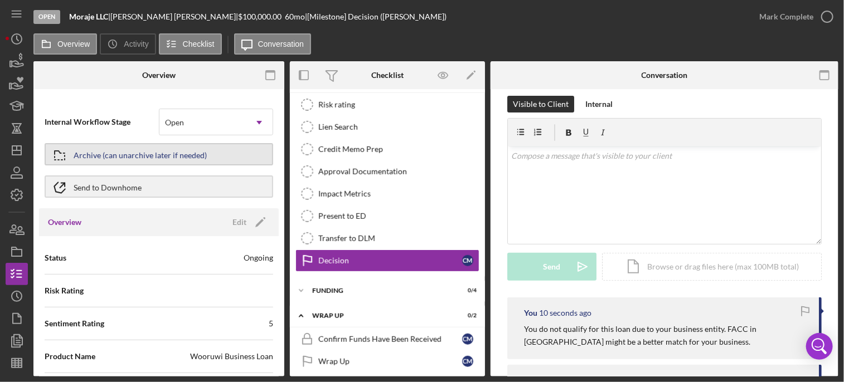
click at [147, 163] on div "Archive (can unarchive later if needed)" at bounding box center [140, 154] width 133 height 20
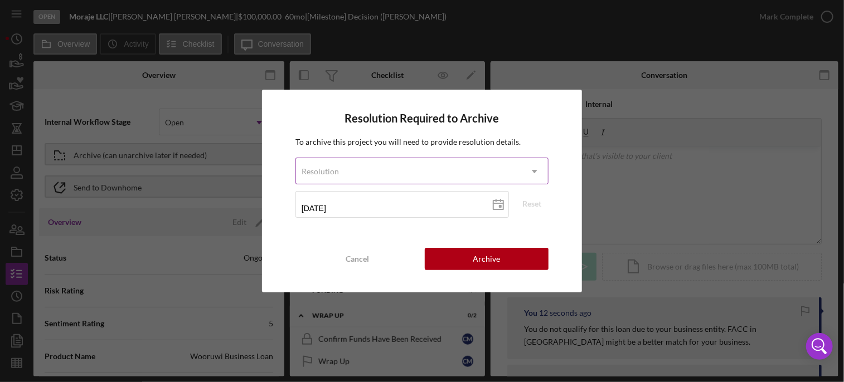
click at [391, 171] on div "Resolution" at bounding box center [408, 172] width 225 height 26
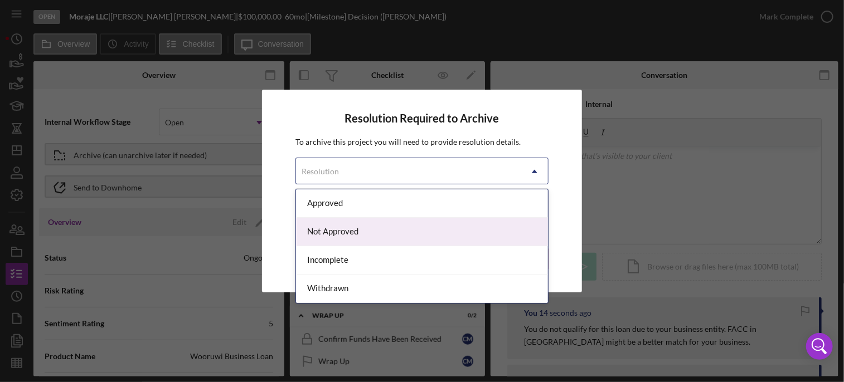
click at [349, 236] on div "Not Approved" at bounding box center [422, 232] width 252 height 28
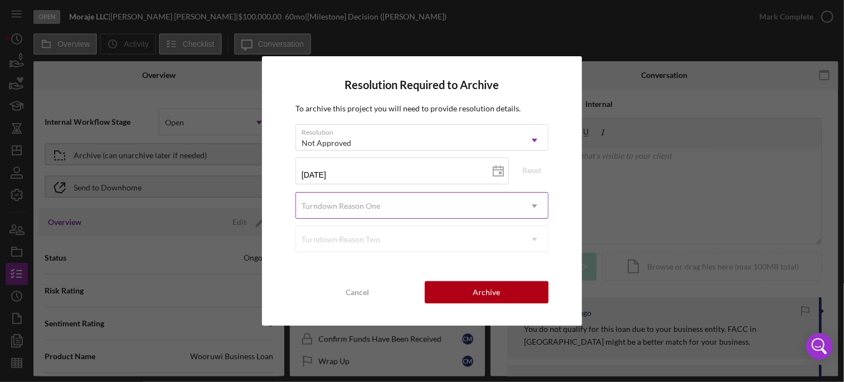
click at [361, 211] on div "Turndown Reason One" at bounding box center [408, 206] width 225 height 26
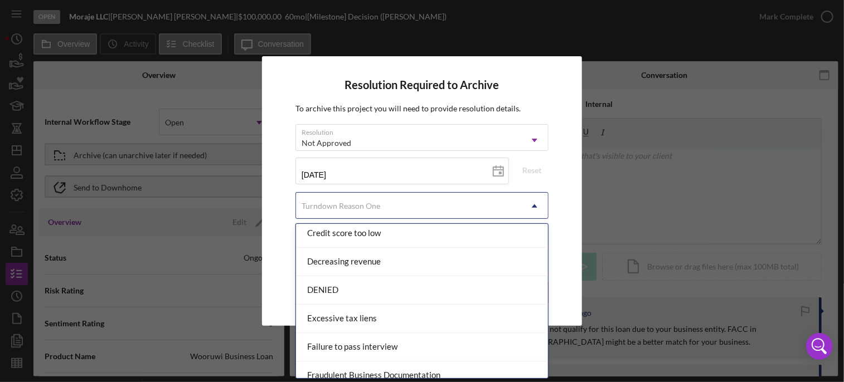
scroll to position [213, 0]
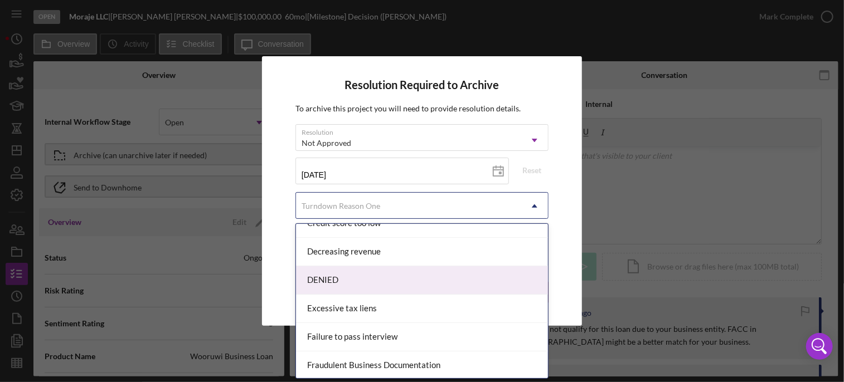
click at [317, 278] on div "DENIED" at bounding box center [422, 280] width 252 height 28
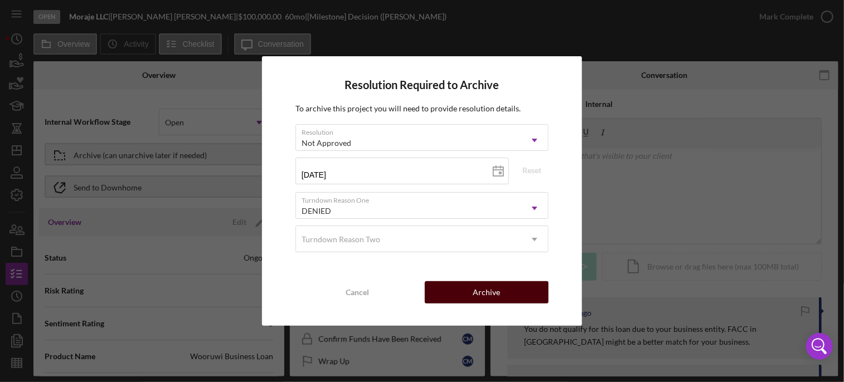
click at [481, 292] on div "Archive" at bounding box center [486, 293] width 27 height 22
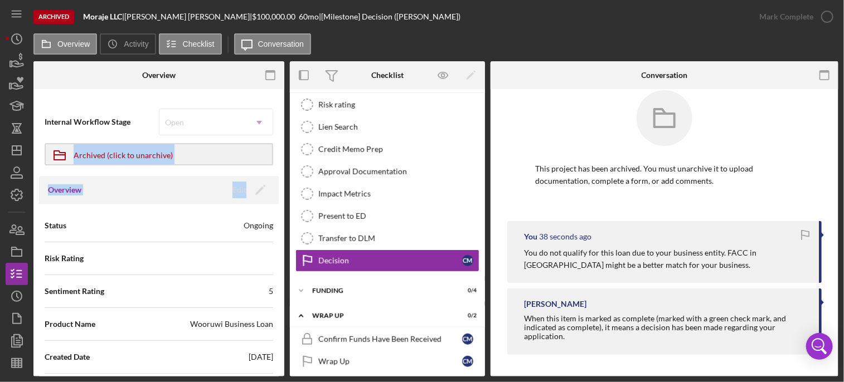
drag, startPoint x: 284, startPoint y: 137, endPoint x: 285, endPoint y: 188, distance: 51.3
click at [285, 188] on div "Overview Internal Workflow Stage Open Icon/Dropdown Arrow Icon/Archived Archive…" at bounding box center [435, 219] width 805 height 316
drag, startPoint x: 285, startPoint y: 188, endPoint x: 281, endPoint y: 170, distance: 18.8
click at [281, 170] on div "Internal Workflow Stage Open Icon/Dropdown Arrow Icon/Archived Archived (click …" at bounding box center [158, 236] width 251 height 282
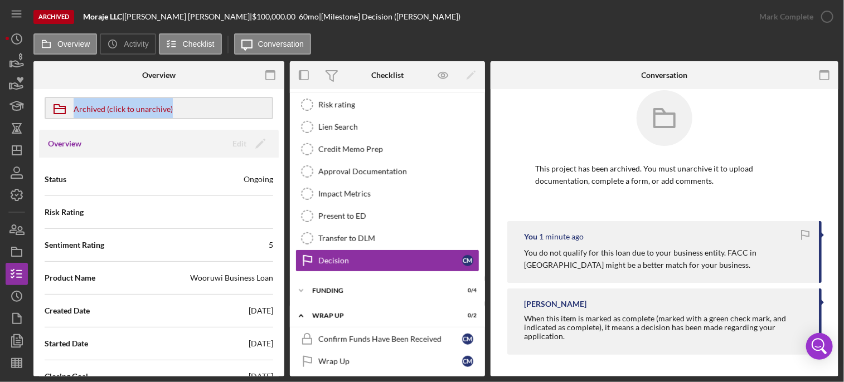
scroll to position [0, 0]
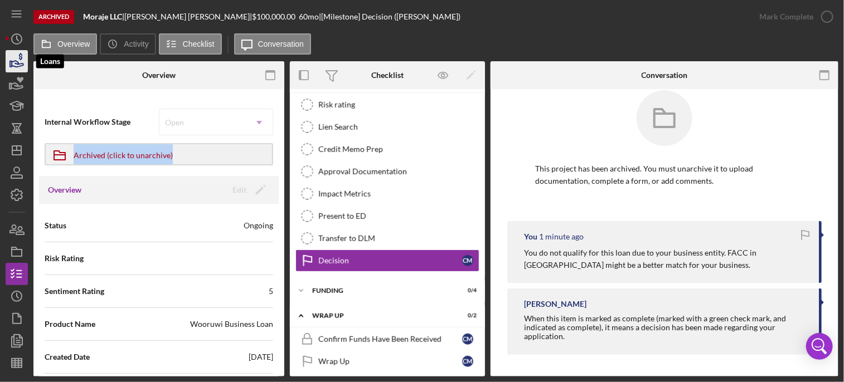
click at [14, 63] on icon "button" at bounding box center [18, 64] width 12 height 6
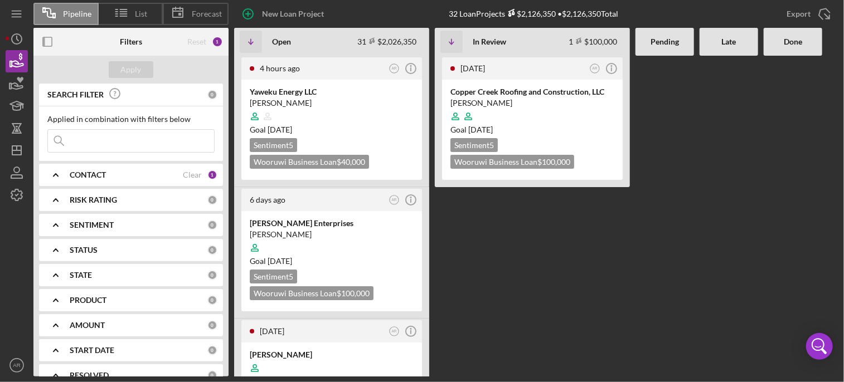
click at [720, 168] on div at bounding box center [729, 216] width 59 height 321
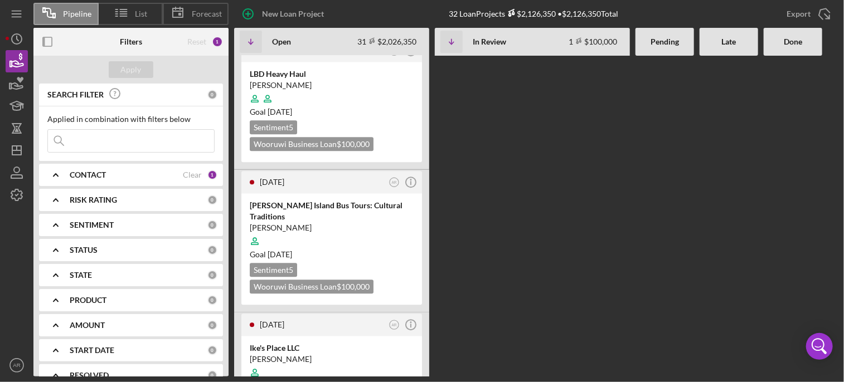
scroll to position [3652, 0]
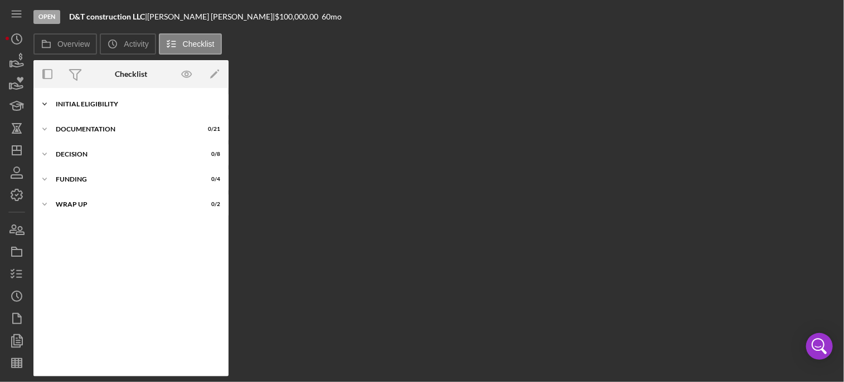
click at [67, 108] on div "Icon/Expander Initial Eligibility 1 / 17" at bounding box center [130, 104] width 195 height 22
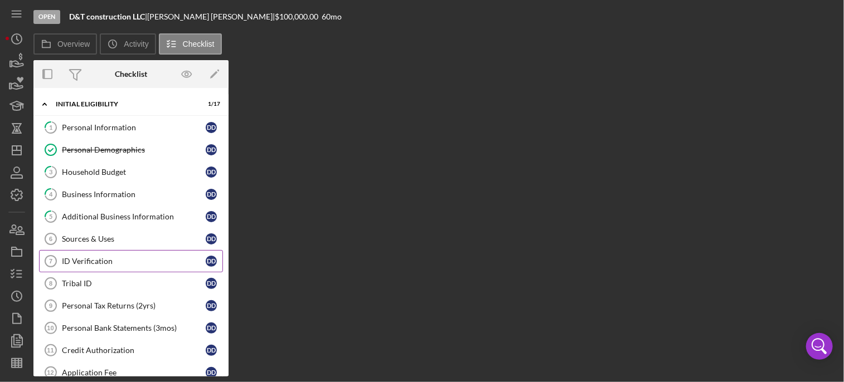
click at [86, 262] on div "ID Verification" at bounding box center [134, 261] width 144 height 9
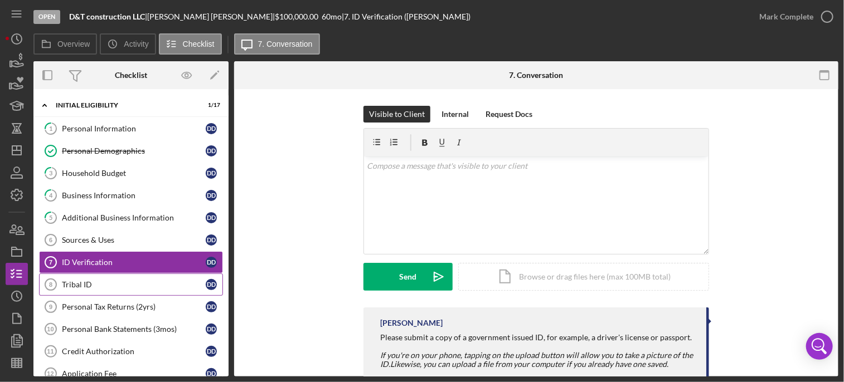
click at [89, 282] on div "Tribal ID" at bounding box center [134, 284] width 144 height 9
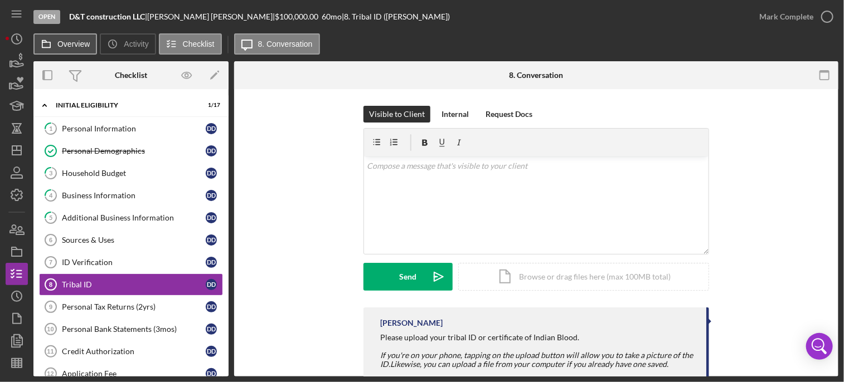
click at [62, 52] on button "Overview" at bounding box center [65, 43] width 64 height 21
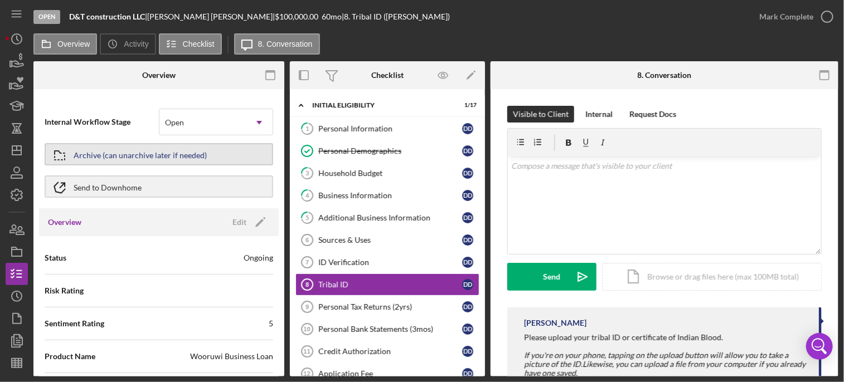
click at [163, 159] on div "Archive (can unarchive later if needed)" at bounding box center [140, 154] width 133 height 20
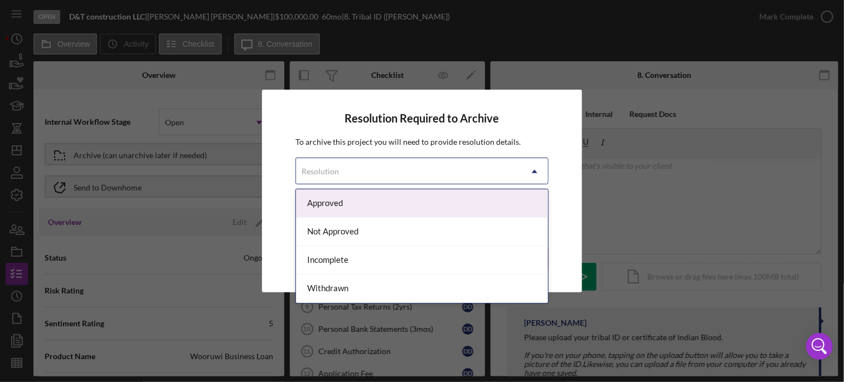
click at [401, 175] on div "Resolution" at bounding box center [408, 172] width 225 height 26
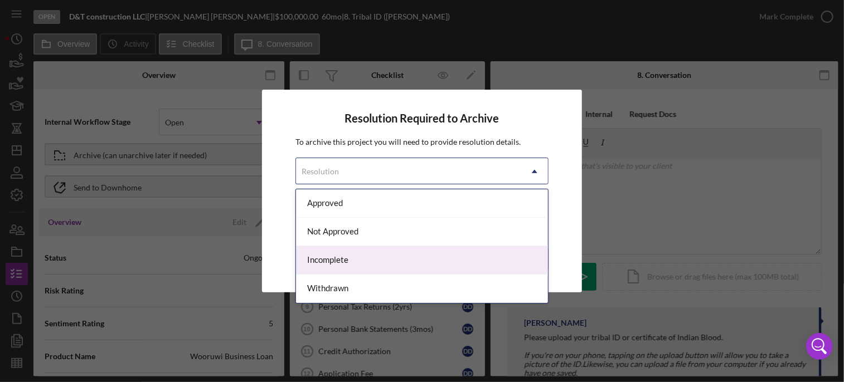
click at [332, 269] on div "Incomplete" at bounding box center [422, 260] width 252 height 28
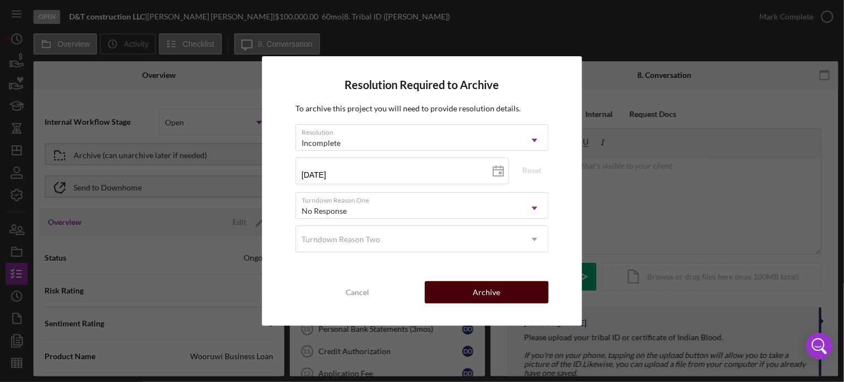
click at [486, 287] on div "Archive" at bounding box center [486, 293] width 27 height 22
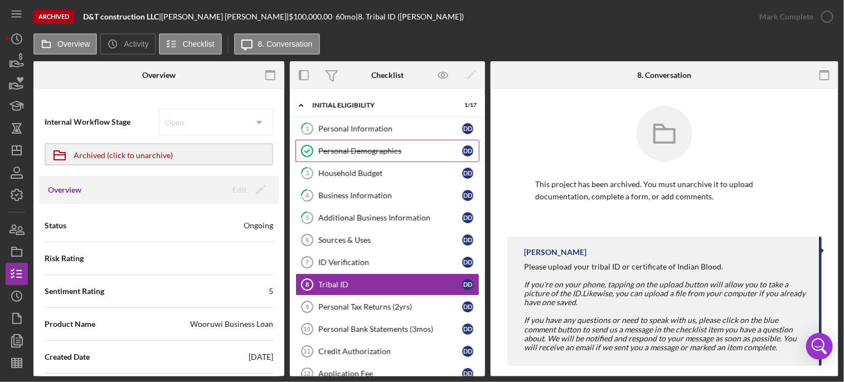
click at [322, 157] on link "Personal Demographics Personal Demographics D D" at bounding box center [387, 151] width 184 height 22
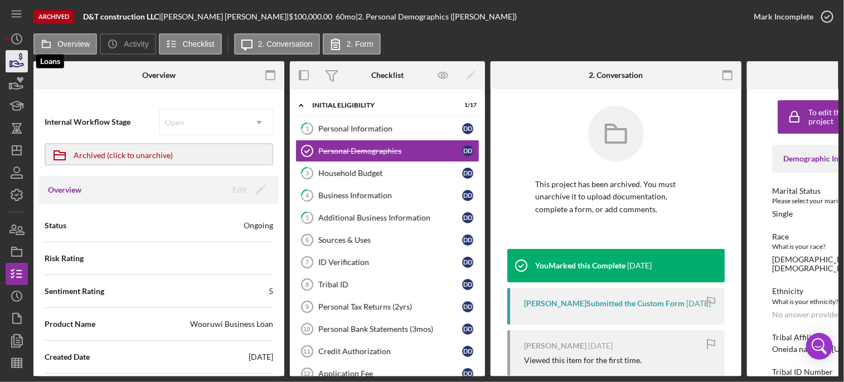
click at [20, 63] on icon "button" at bounding box center [17, 61] width 28 height 28
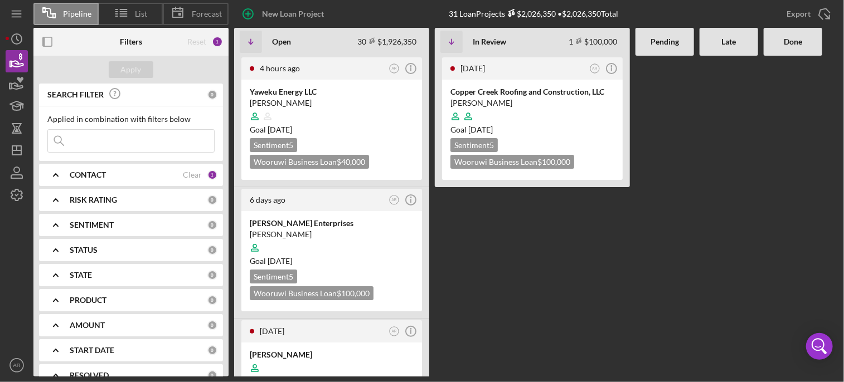
click at [526, 234] on Review "[DATE] AR Icon/Info Copper Creek Roofing and Construction, LLC [PERSON_NAME] Go…" at bounding box center [532, 216] width 195 height 321
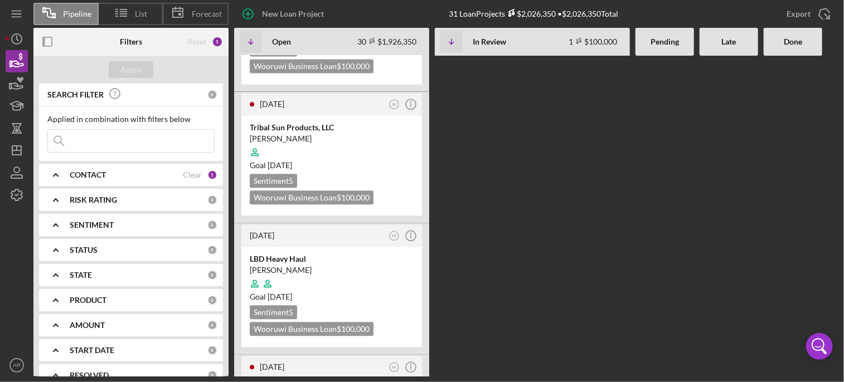
scroll to position [3521, 0]
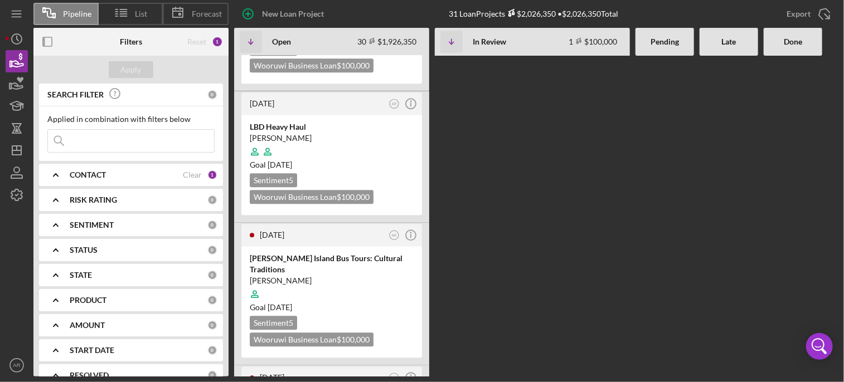
click at [526, 234] on div "4 hours ago AR Icon/Info Yaweku Energy LLC [PERSON_NAME] Goal [DATE] Sentiment …" at bounding box center [536, 216] width 604 height 321
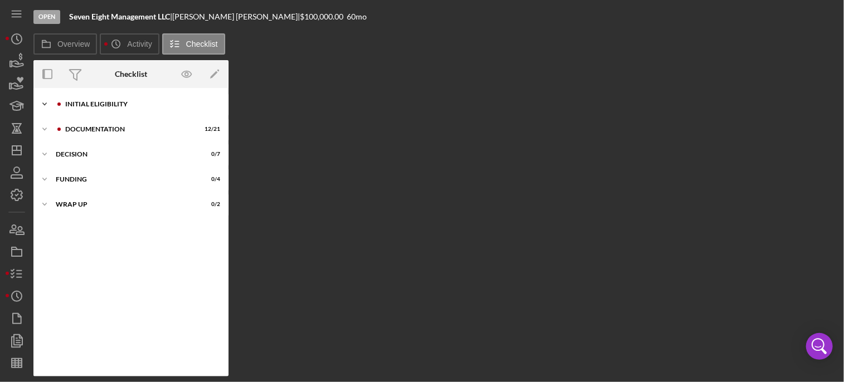
click at [102, 108] on div "Icon/Expander Initial Eligibility 12 / 17" at bounding box center [130, 104] width 195 height 22
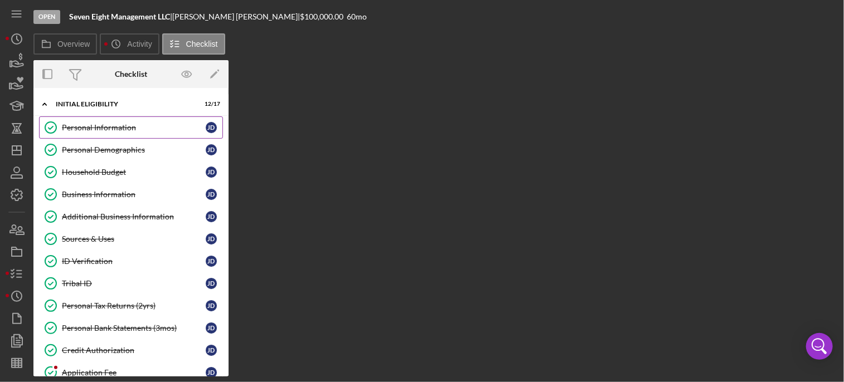
click at [143, 130] on div "Personal Information" at bounding box center [134, 127] width 144 height 9
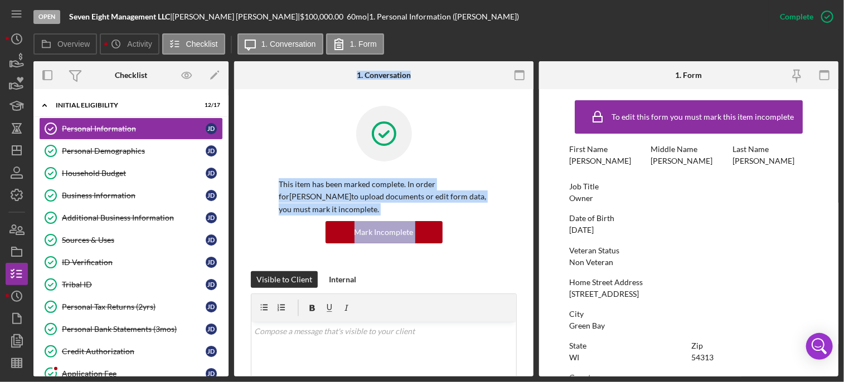
drag, startPoint x: 229, startPoint y: 236, endPoint x: 232, endPoint y: 282, distance: 45.8
click at [232, 282] on div "Overview Internal Workflow Stage Open Icon/Dropdown Arrow Archive (can unarchiv…" at bounding box center [435, 219] width 805 height 316
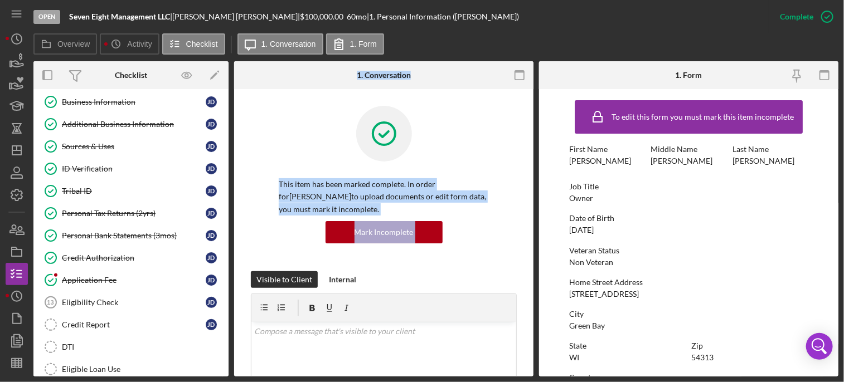
scroll to position [96, 0]
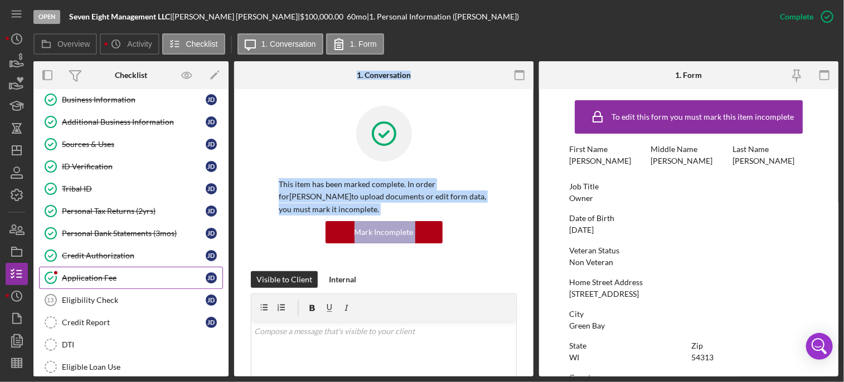
click at [83, 274] on div "Application Fee" at bounding box center [134, 278] width 144 height 9
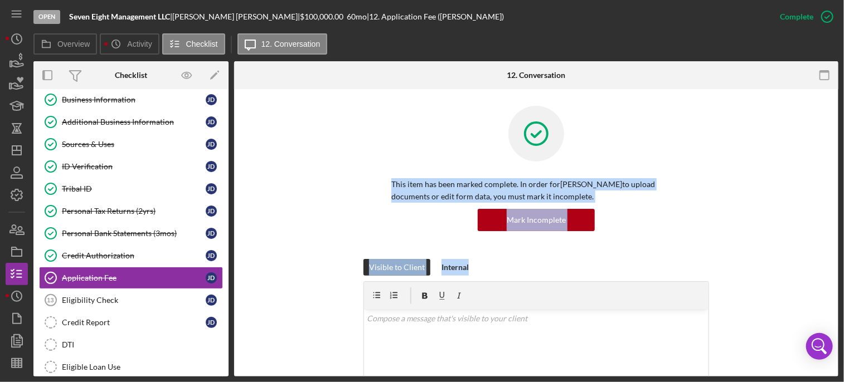
drag, startPoint x: 835, startPoint y: 162, endPoint x: 841, endPoint y: 262, distance: 100.5
click at [841, 262] on div "Open Seven Eight Management LLC | [PERSON_NAME] | $100,000.00 60 mo | 12. Appli…" at bounding box center [422, 191] width 844 height 382
drag, startPoint x: 841, startPoint y: 262, endPoint x: 800, endPoint y: 147, distance: 122.2
click at [800, 147] on div "This item has been marked complete. In order for [PERSON_NAME] to upload docume…" at bounding box center [536, 182] width 571 height 153
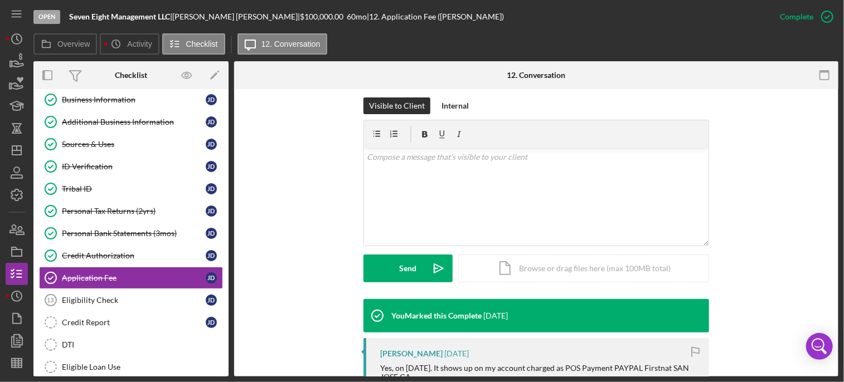
scroll to position [152, 0]
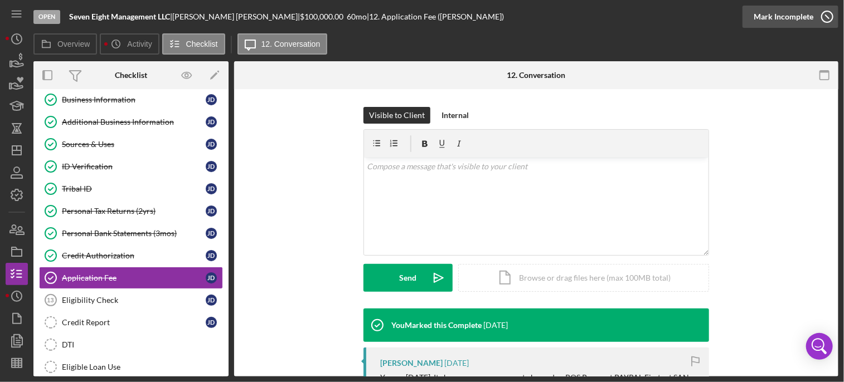
click at [827, 20] on icon "button" at bounding box center [827, 17] width 28 height 28
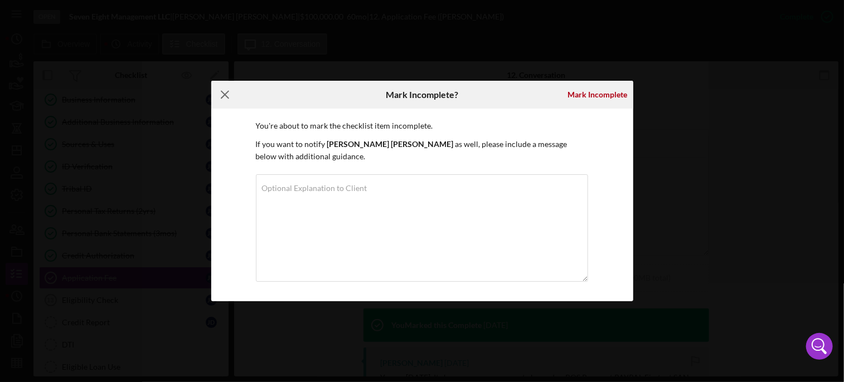
click at [230, 88] on icon "Icon/Menu Close" at bounding box center [225, 95] width 28 height 28
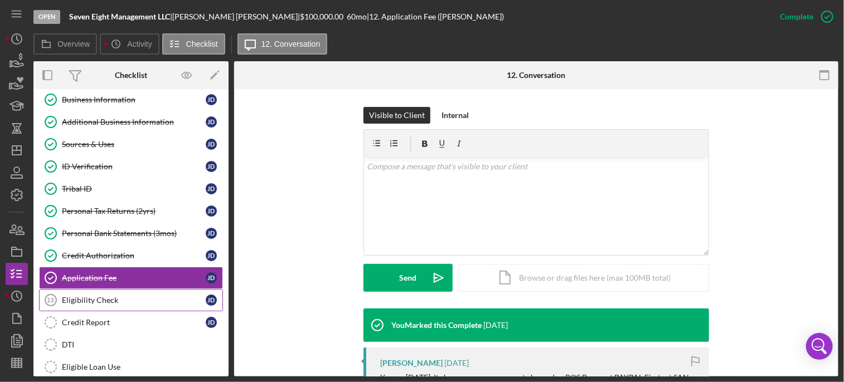
click at [106, 296] on div "Eligibility Check" at bounding box center [134, 300] width 144 height 9
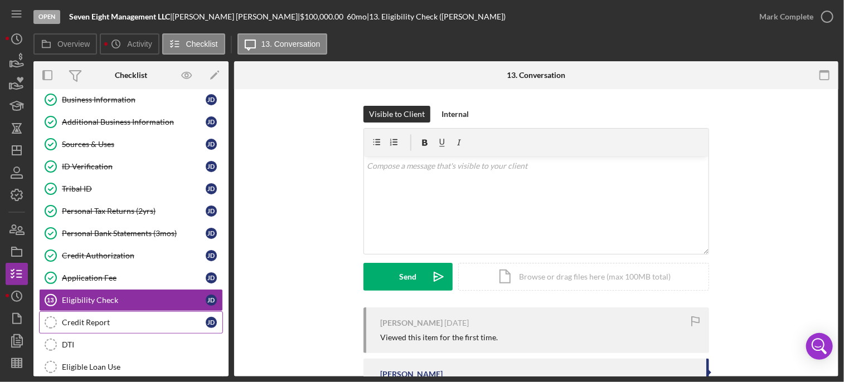
click at [89, 319] on div "Credit Report" at bounding box center [134, 322] width 144 height 9
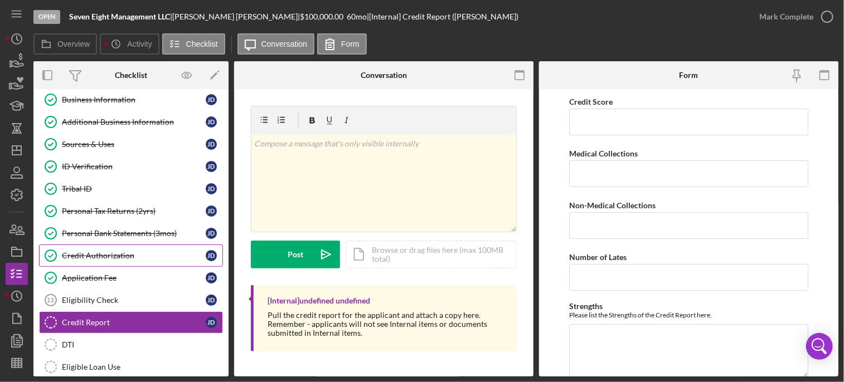
click at [118, 253] on div "Credit Authorization" at bounding box center [134, 255] width 144 height 9
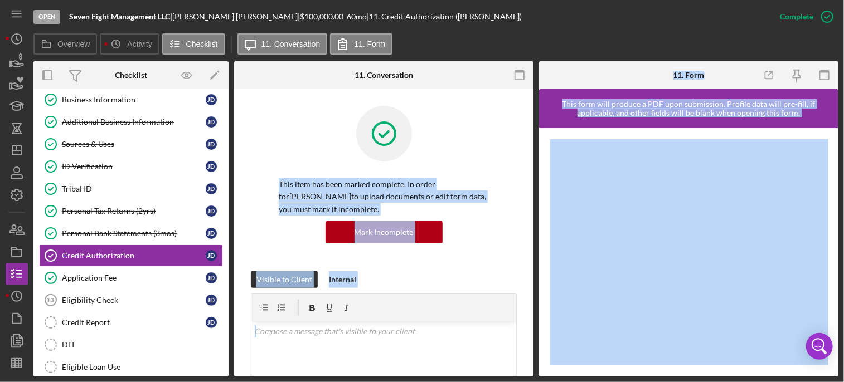
drag, startPoint x: 533, startPoint y: 156, endPoint x: 536, endPoint y: 191, distance: 34.7
click at [536, 191] on div "Overview Internal Workflow Stage Open Icon/Dropdown Arrow Archive (can unarchiv…" at bounding box center [435, 219] width 805 height 316
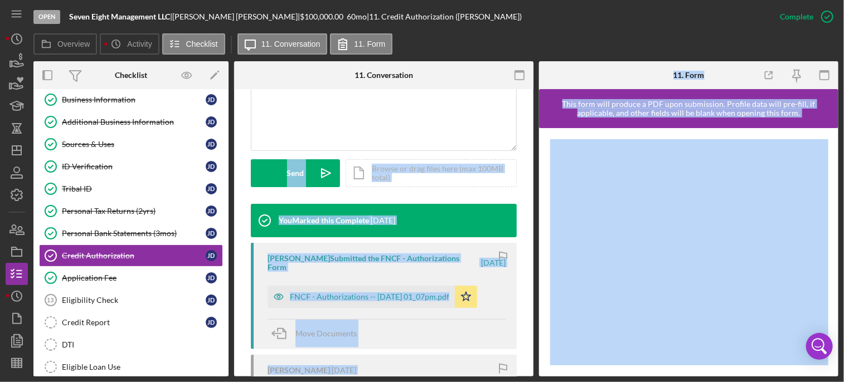
scroll to position [273, 0]
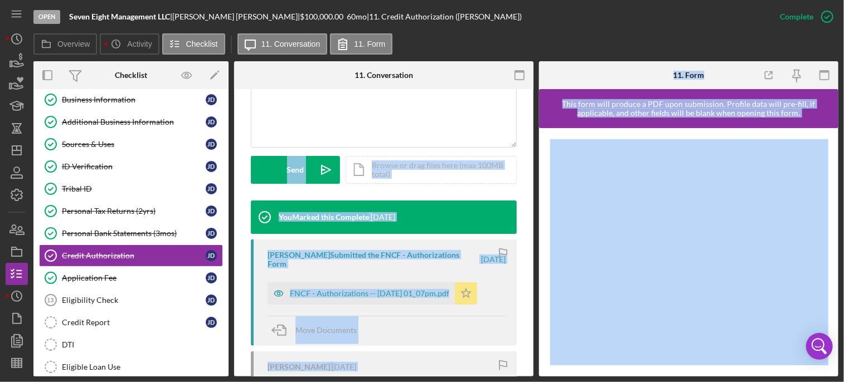
click at [477, 293] on icon "Icon/Star" at bounding box center [466, 294] width 22 height 22
click at [477, 294] on icon "Icon/Star" at bounding box center [466, 294] width 22 height 22
click at [366, 291] on div "FNCF - Authorizations -- [DATE] 01_07pm.pdf" at bounding box center [369, 293] width 159 height 9
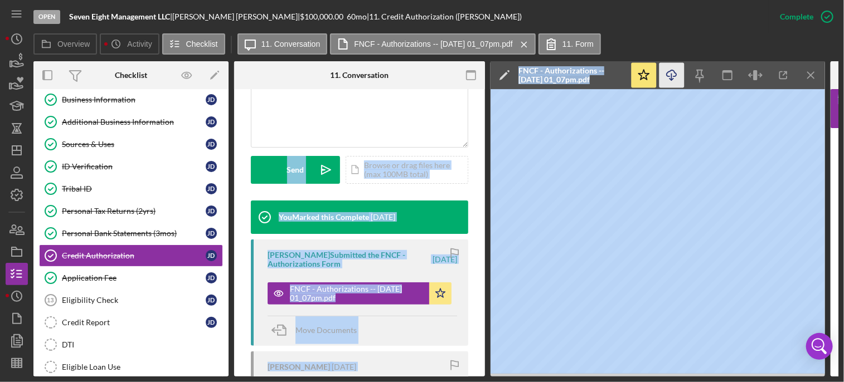
click at [669, 75] on icon "Icon/Download" at bounding box center [671, 75] width 25 height 25
click at [459, 167] on div "Icon/Document Browse or drag files here (max 100MB total) Tap to choose files o…" at bounding box center [407, 170] width 123 height 28
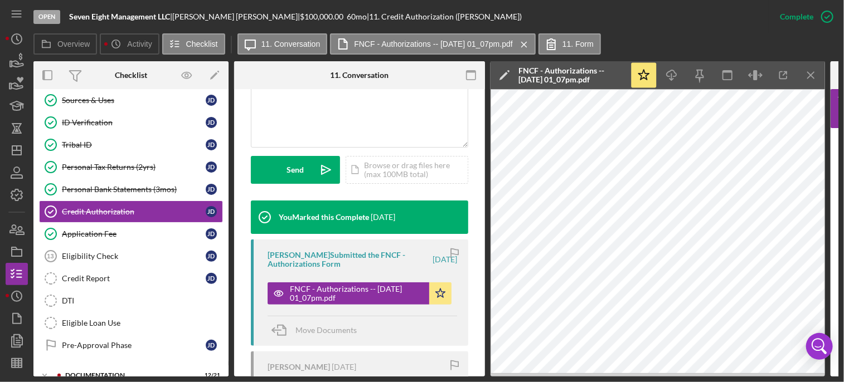
scroll to position [127, 0]
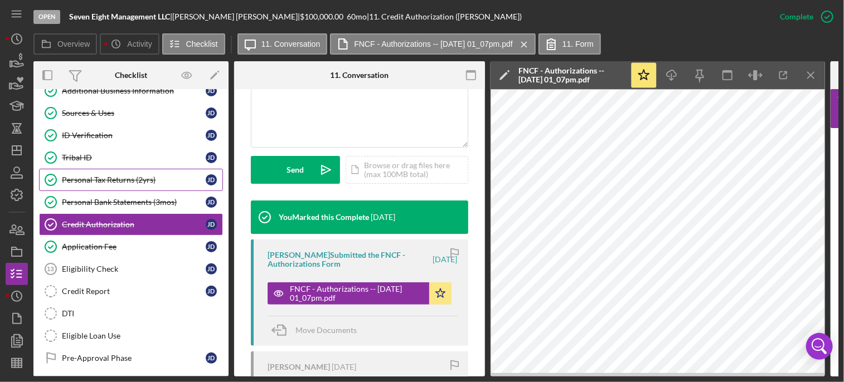
click at [125, 172] on link "Personal Tax Returns (2yrs) Personal Tax Returns (2yrs) [PERSON_NAME]" at bounding box center [131, 180] width 184 height 22
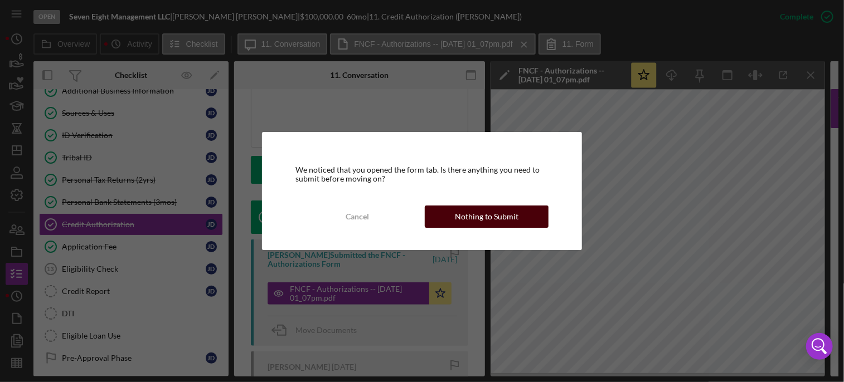
click at [483, 218] on div "Nothing to Submit" at bounding box center [487, 217] width 64 height 22
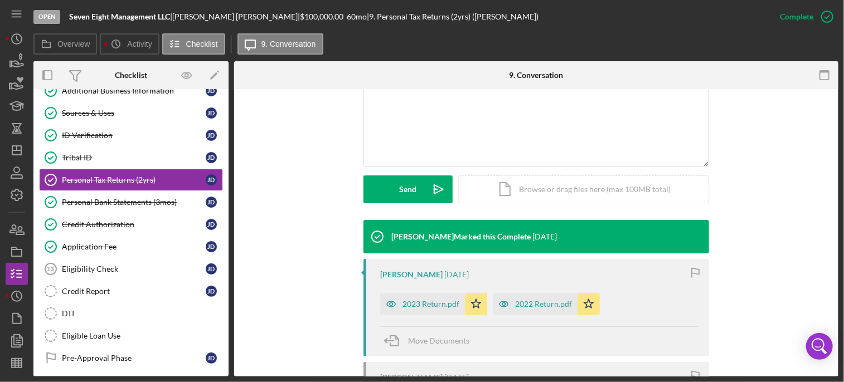
scroll to position [114, 0]
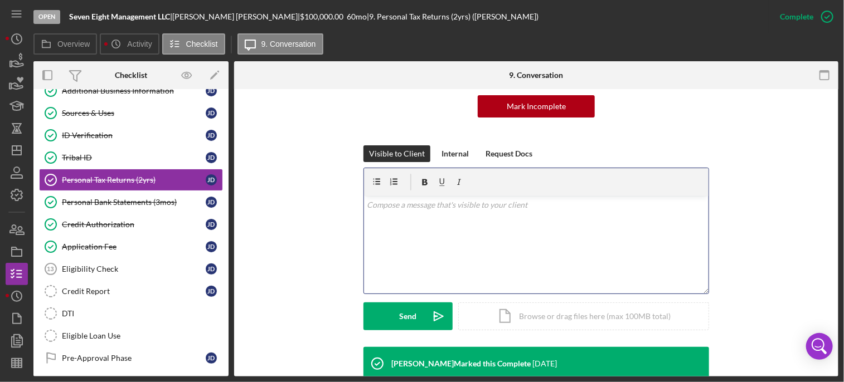
click at [483, 216] on div "v Color teal Color pink Remove color Add row above Add row below Add column bef…" at bounding box center [536, 245] width 344 height 98
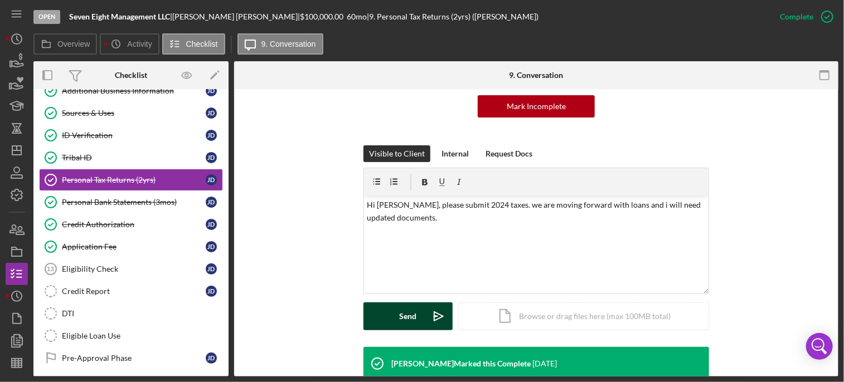
click at [421, 315] on button "Send Icon/icon-invite-send" at bounding box center [407, 317] width 89 height 28
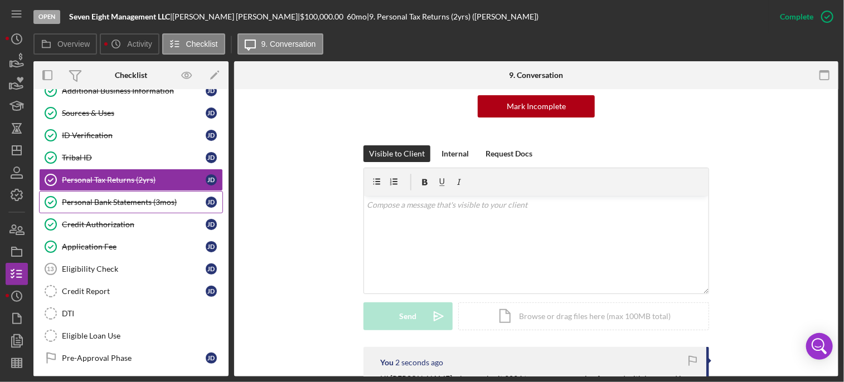
click at [97, 200] on div "Personal Bank Statements (3mos)" at bounding box center [134, 202] width 144 height 9
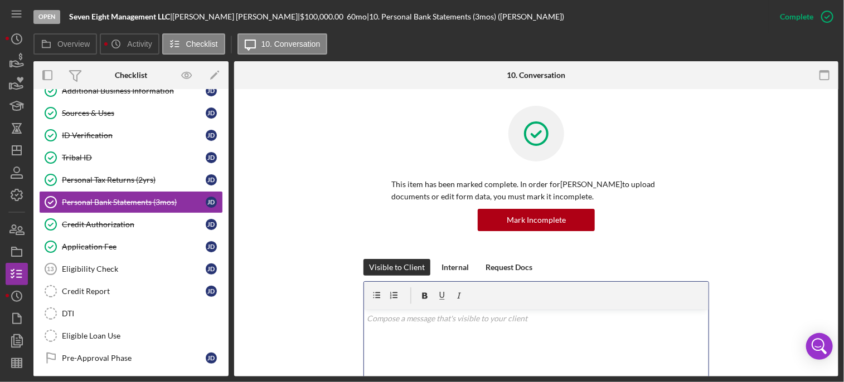
click at [419, 324] on p at bounding box center [536, 319] width 338 height 12
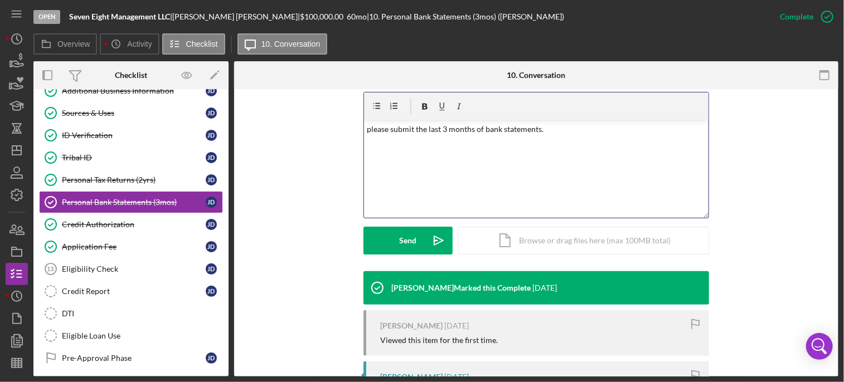
scroll to position [206, 0]
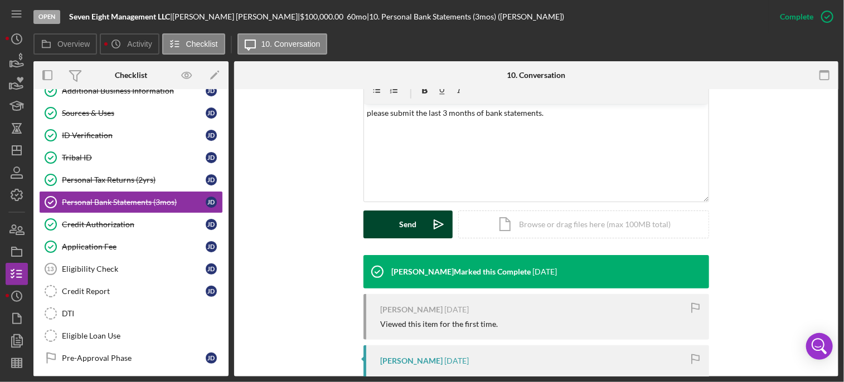
click at [407, 217] on div "Send" at bounding box center [408, 225] width 17 height 28
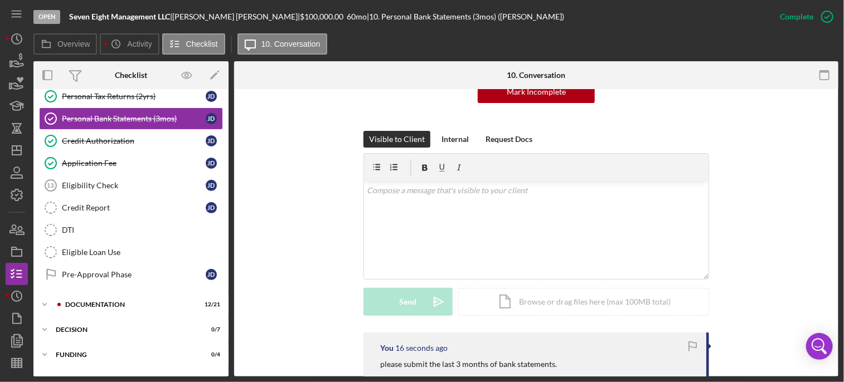
scroll to position [227, 0]
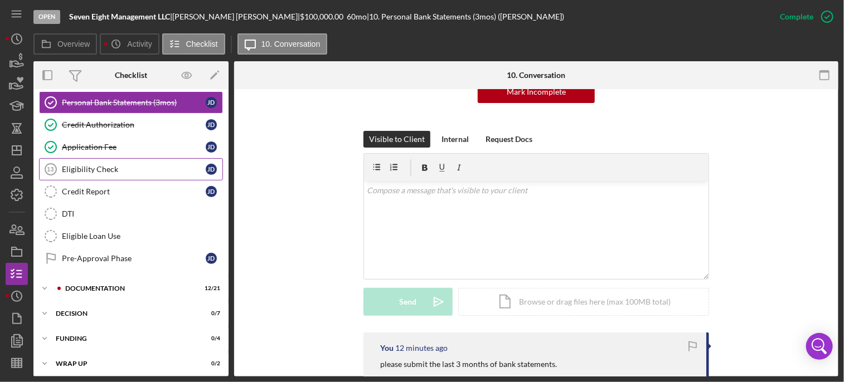
click at [81, 167] on div "Eligibility Check" at bounding box center [134, 169] width 144 height 9
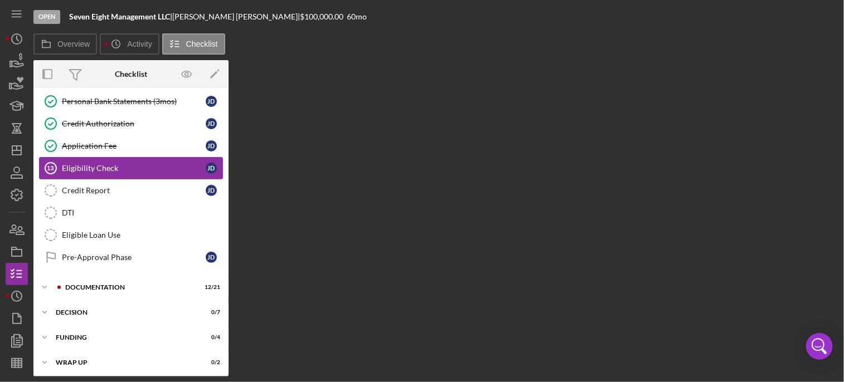
click at [81, 167] on div "Eligibility Check" at bounding box center [134, 168] width 144 height 9
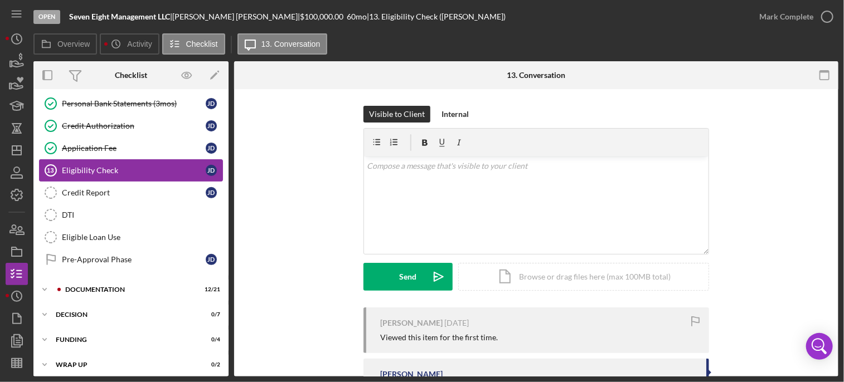
scroll to position [227, 0]
click at [124, 187] on div "Credit Report" at bounding box center [134, 191] width 144 height 9
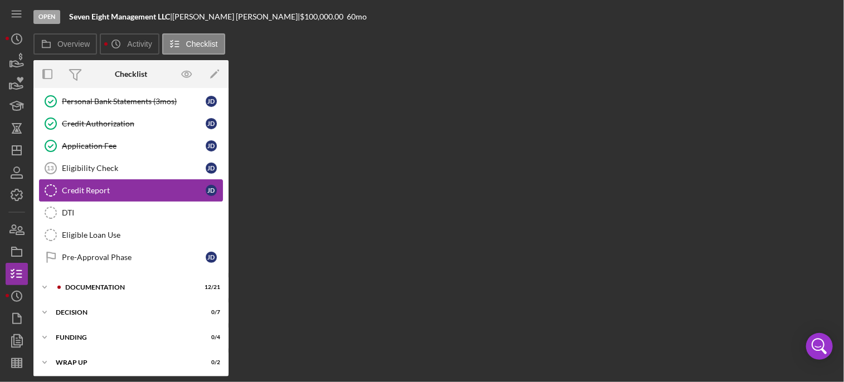
scroll to position [227, 0]
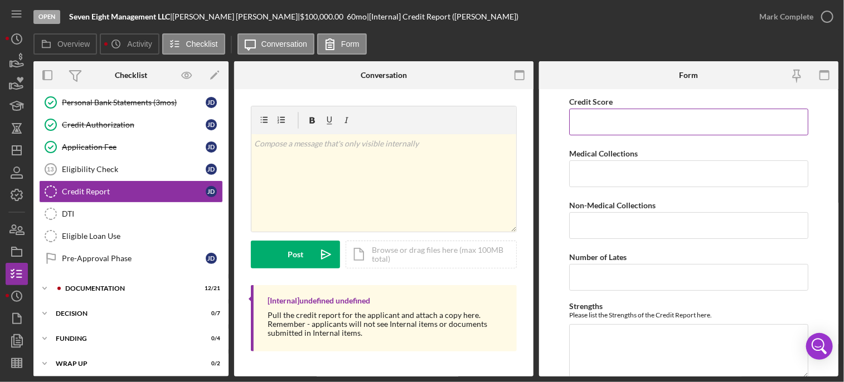
click at [700, 125] on input "Credit Score" at bounding box center [689, 122] width 240 height 27
type input "774"
click at [822, 103] on form "Credit Score 774 Medical Collections Non-Medical Collections Number of Lates St…" at bounding box center [688, 233] width 299 height 288
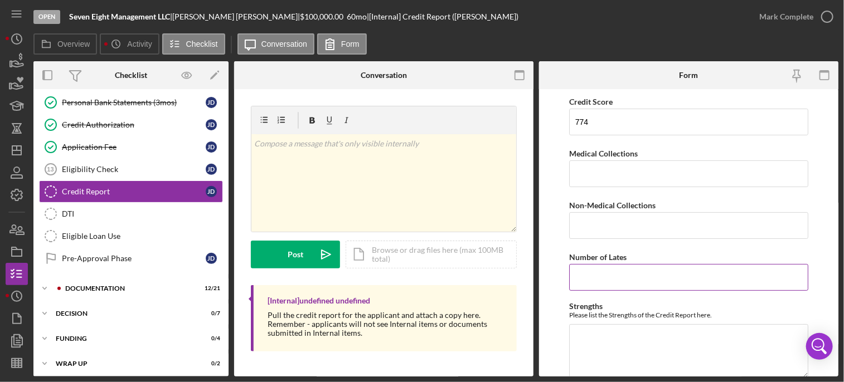
click at [709, 250] on div "Number of Lates" at bounding box center [689, 257] width 240 height 14
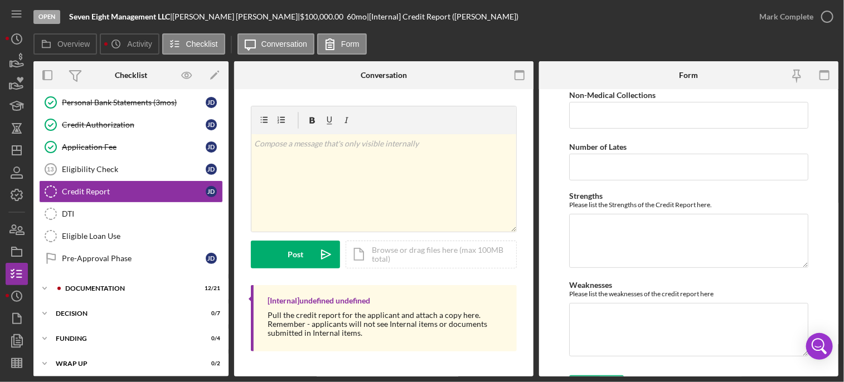
scroll to position [132, 0]
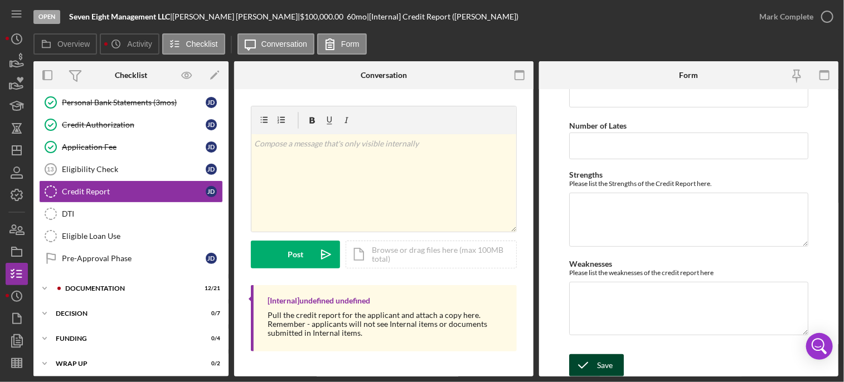
click at [599, 369] on div "Save" at bounding box center [605, 366] width 16 height 22
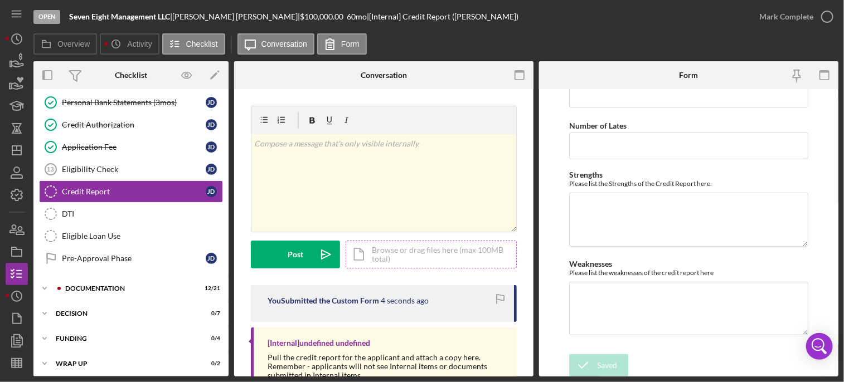
click at [406, 250] on div "Icon/Document Browse or drag files here (max 100MB total) Tap to choose files o…" at bounding box center [431, 255] width 171 height 28
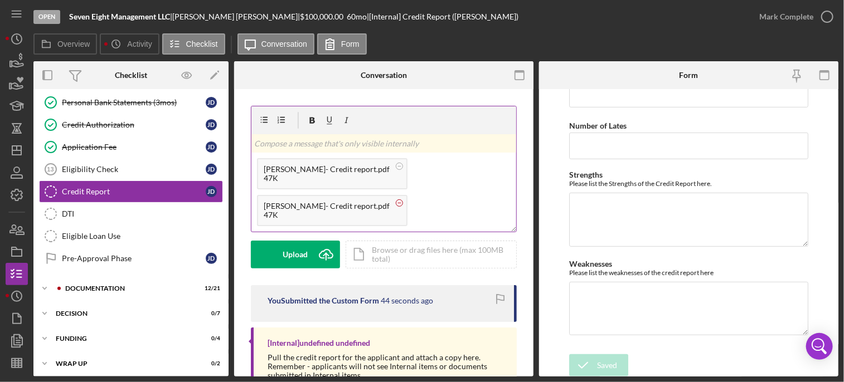
click at [396, 169] on circle at bounding box center [399, 166] width 7 height 7
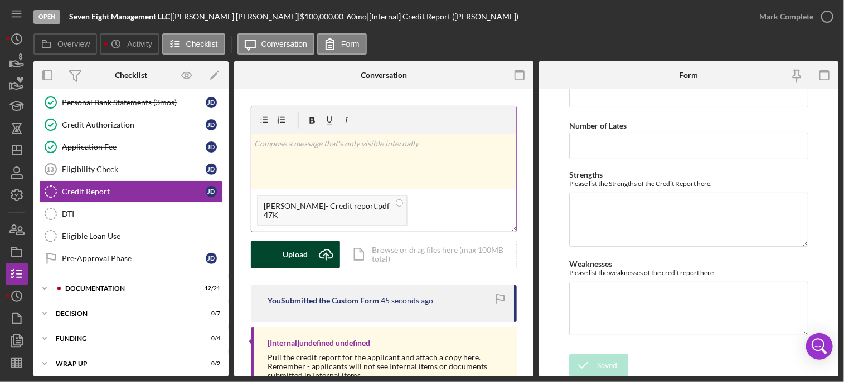
click at [295, 251] on div "Upload" at bounding box center [295, 255] width 25 height 28
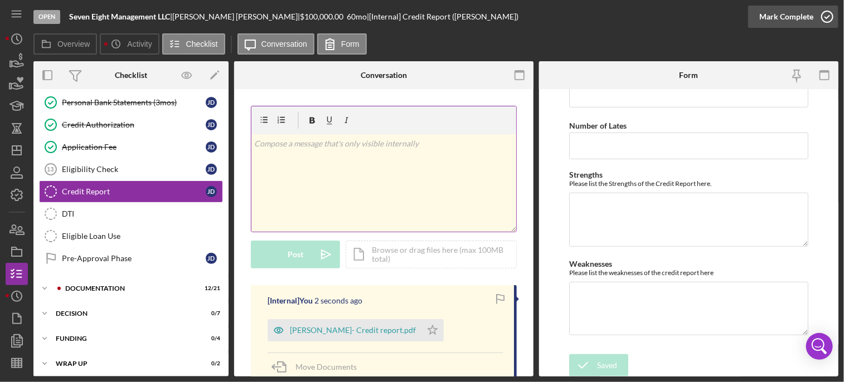
click at [831, 23] on icon "button" at bounding box center [827, 17] width 28 height 28
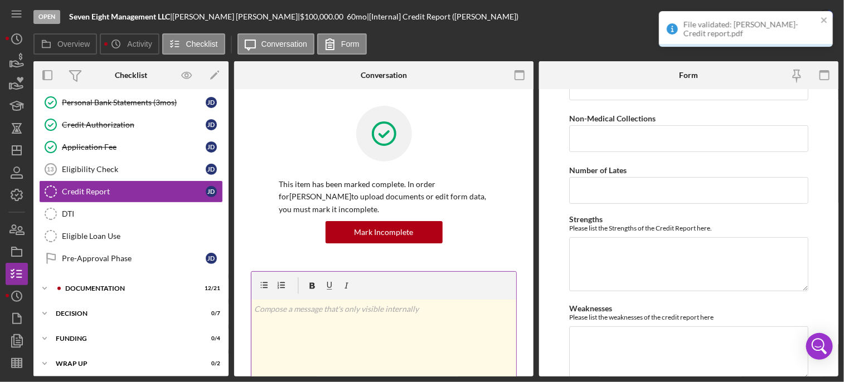
scroll to position [176, 0]
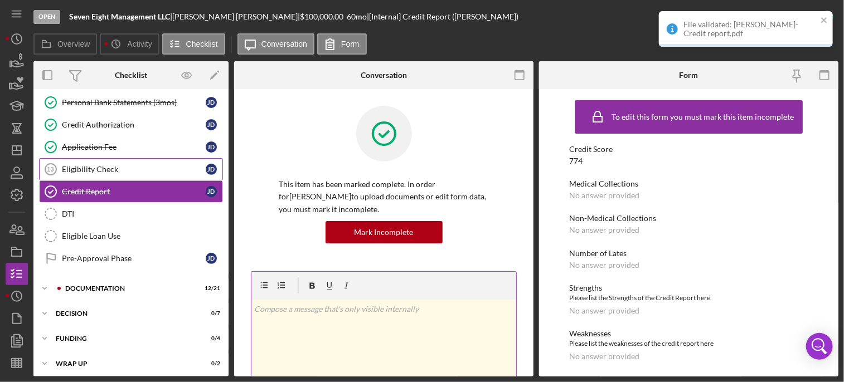
click at [95, 166] on div "Eligibility Check" at bounding box center [134, 169] width 144 height 9
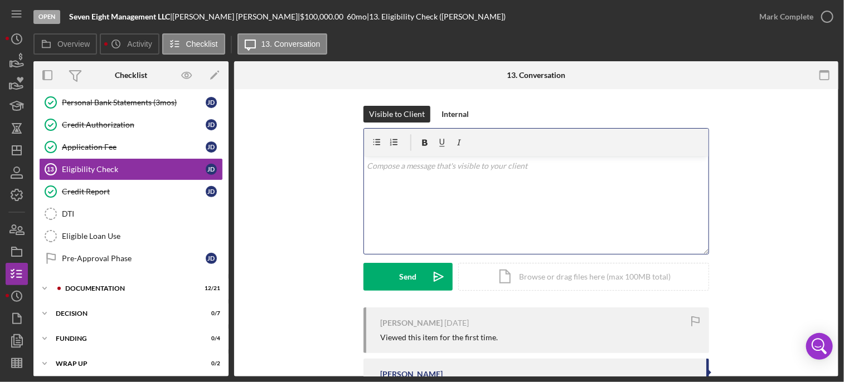
click at [446, 174] on div "v Color teal Color pink Remove color Add row above Add row below Add column bef…" at bounding box center [536, 206] width 344 height 98
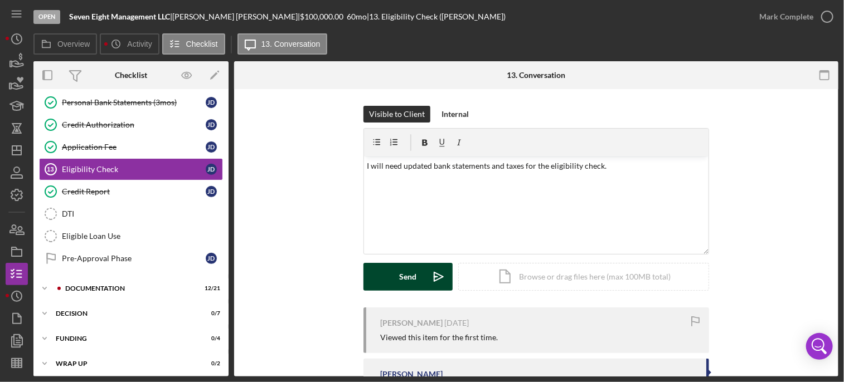
click at [402, 280] on div "Send" at bounding box center [408, 277] width 17 height 28
